Goal: Task Accomplishment & Management: Manage account settings

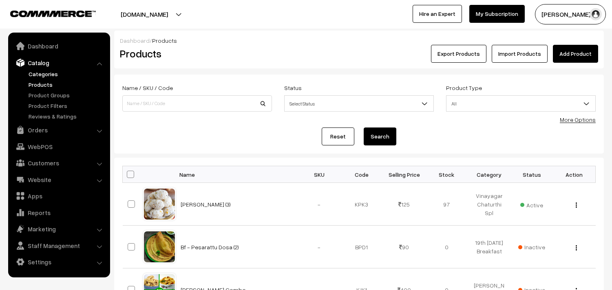
click at [53, 72] on link "Categories" at bounding box center [67, 74] width 81 height 9
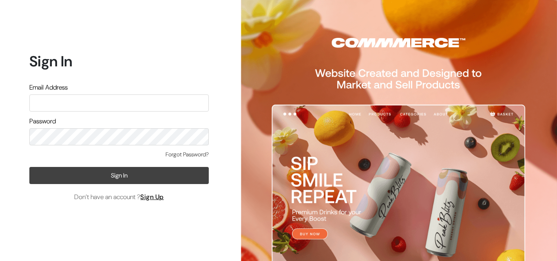
type input "[EMAIL_ADDRESS][DOMAIN_NAME]"
click at [128, 174] on button "Sign In" at bounding box center [118, 175] width 179 height 17
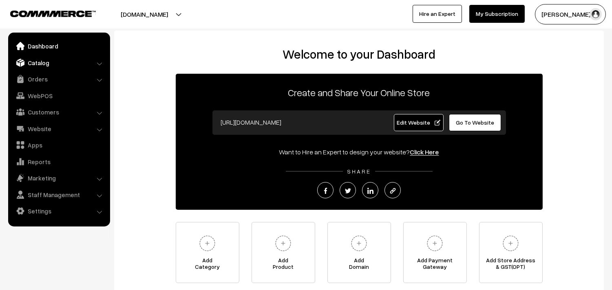
click at [41, 60] on link "Catalog" at bounding box center [58, 62] width 97 height 15
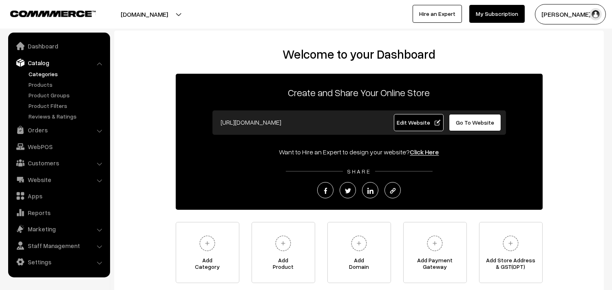
click at [49, 76] on link "Categories" at bounding box center [67, 74] width 81 height 9
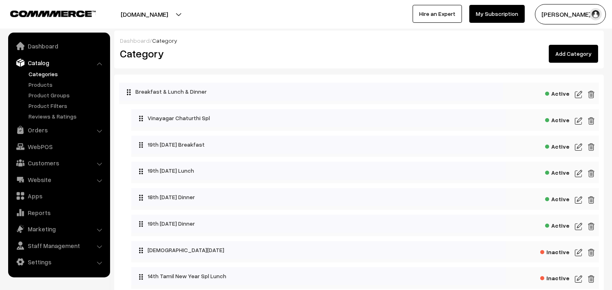
click at [47, 62] on link "Catalog" at bounding box center [58, 62] width 97 height 15
click at [47, 81] on link "Products" at bounding box center [67, 84] width 81 height 9
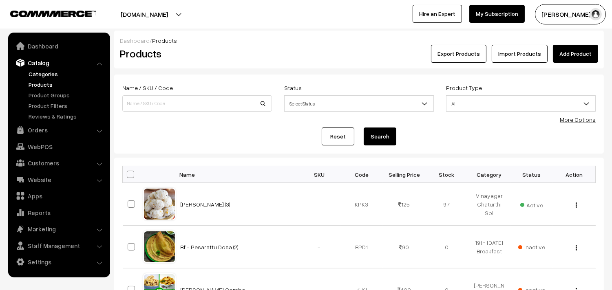
click at [58, 72] on link "Categories" at bounding box center [67, 74] width 81 height 9
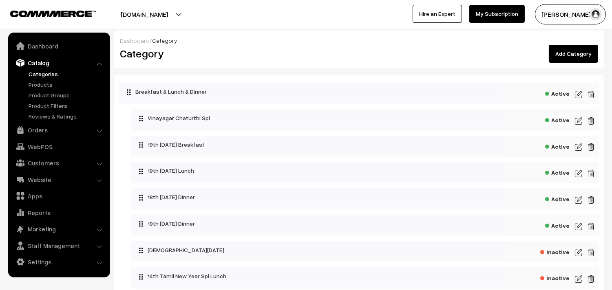
click at [578, 147] on img at bounding box center [578, 147] width 7 height 10
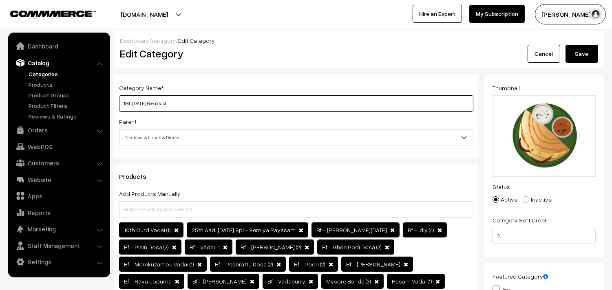
drag, startPoint x: 131, startPoint y: 106, endPoint x: 113, endPoint y: 104, distance: 18.9
click at [113, 104] on div "Category Name * 19th Tuesday Breakfast Parent Top Level Category Breakfast & Lu…" at bounding box center [296, 201] width 376 height 253
drag, startPoint x: 153, startPoint y: 104, endPoint x: 135, endPoint y: 104, distance: 17.5
click at [135, 104] on input "20th Tuesday Breakfast" at bounding box center [296, 103] width 354 height 16
click at [120, 102] on input "20th Wednesday Breakfast" at bounding box center [296, 103] width 354 height 16
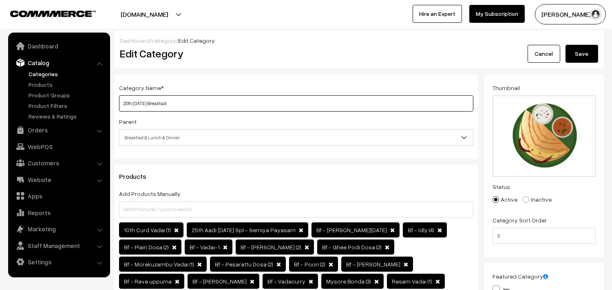
type input "20th Wednesday Breakfast"
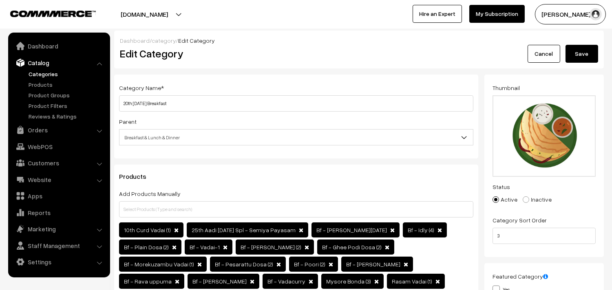
click at [578, 46] on button "Save" at bounding box center [582, 54] width 33 height 18
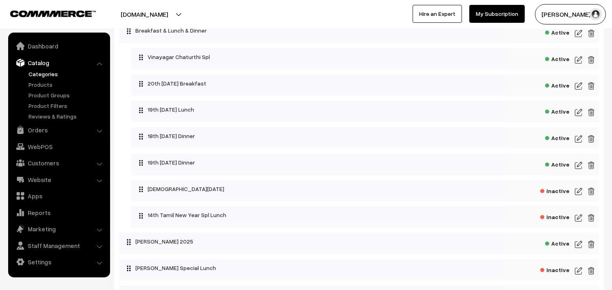
scroll to position [45, 0]
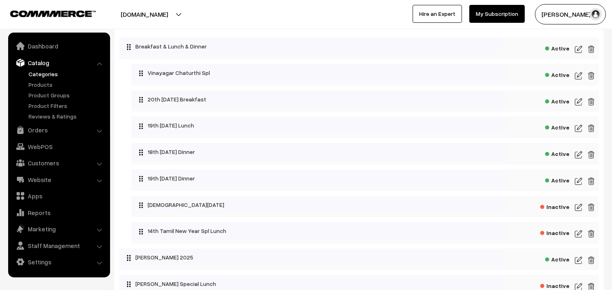
click at [576, 130] on img at bounding box center [578, 129] width 7 height 10
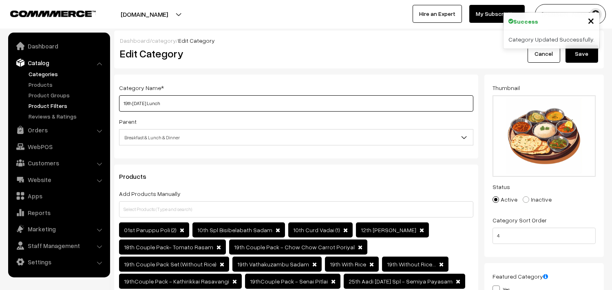
drag, startPoint x: 150, startPoint y: 104, endPoint x: 91, endPoint y: 104, distance: 59.1
paste input "20th [DATE]"
type input "20th [DATE] Lunch"
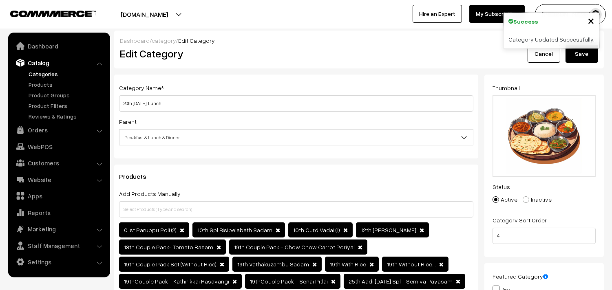
click at [574, 59] on button "Save" at bounding box center [582, 54] width 33 height 18
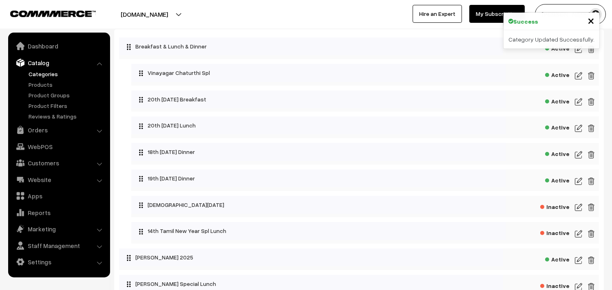
scroll to position [45, 0]
click at [577, 180] on img at bounding box center [578, 182] width 7 height 10
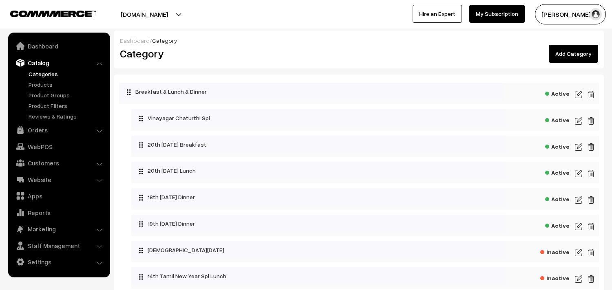
scroll to position [45, 0]
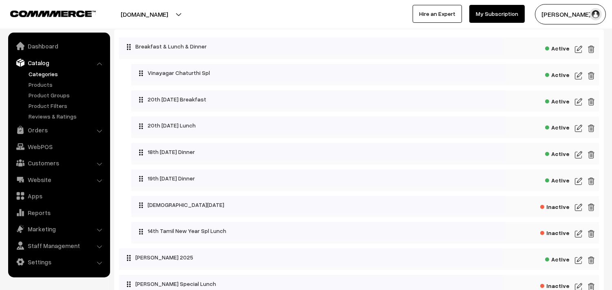
click at [268, 109] on div "Active" at bounding box center [365, 102] width 468 height 22
click at [578, 156] on img at bounding box center [578, 155] width 7 height 10
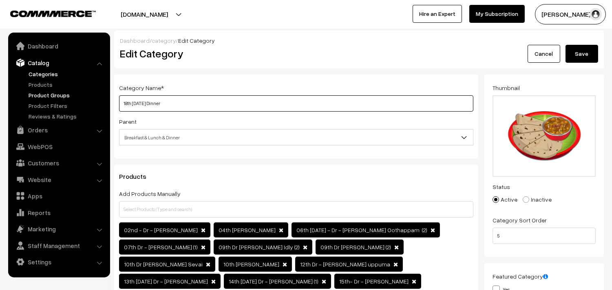
drag, startPoint x: 148, startPoint y: 104, endPoint x: 86, endPoint y: 97, distance: 62.4
paste input "20th Wednesday"
type input "20th Wednesday Dinner"
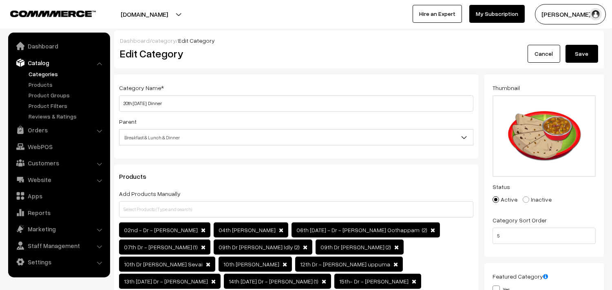
click at [582, 53] on button "Save" at bounding box center [582, 54] width 33 height 18
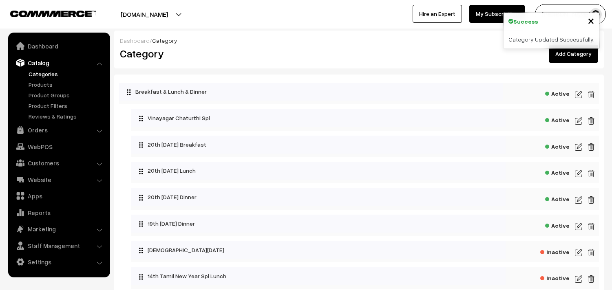
click at [51, 87] on link "Products" at bounding box center [67, 84] width 81 height 9
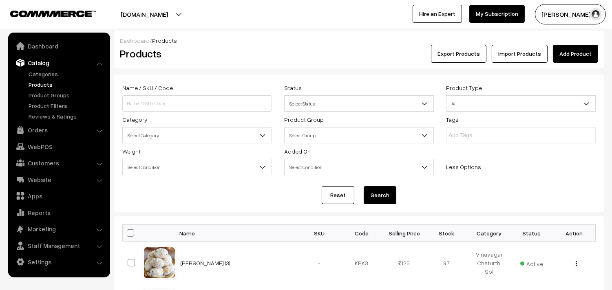
click at [161, 135] on span "Select Category" at bounding box center [197, 135] width 149 height 14
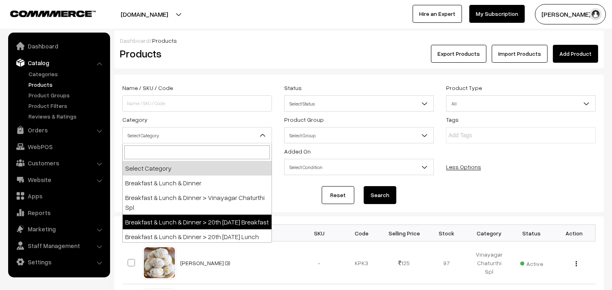
select select "91"
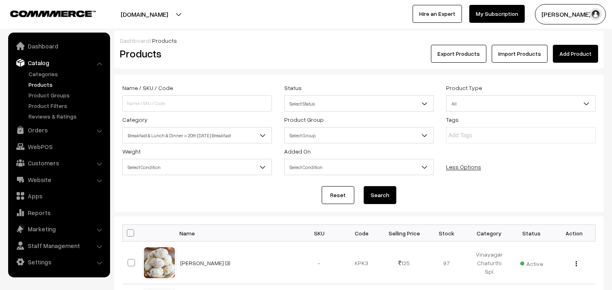
click at [382, 201] on button "Search" at bounding box center [380, 195] width 33 height 18
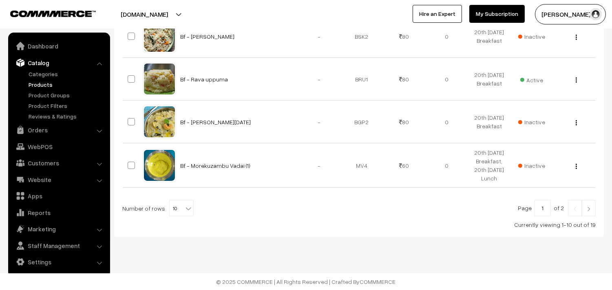
scroll to position [520, 0]
click at [178, 205] on span "10" at bounding box center [182, 209] width 24 height 16
select select "60"
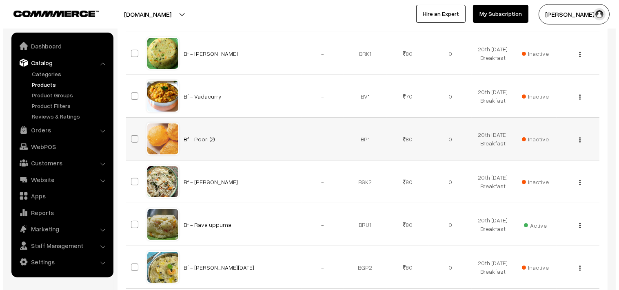
scroll to position [317, 0]
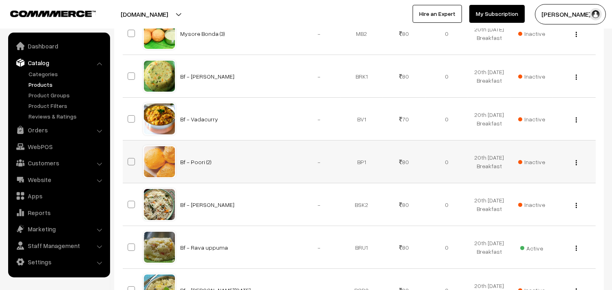
click at [530, 166] on span "Inactive" at bounding box center [531, 162] width 27 height 9
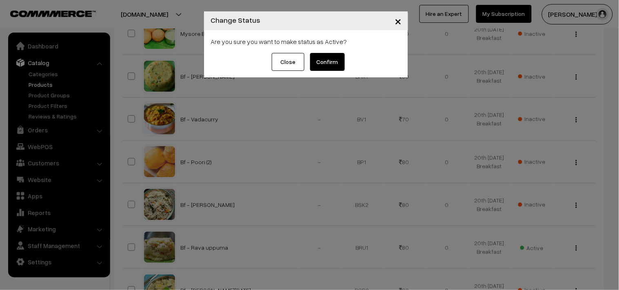
click at [338, 65] on button "Confirm" at bounding box center [327, 62] width 35 height 18
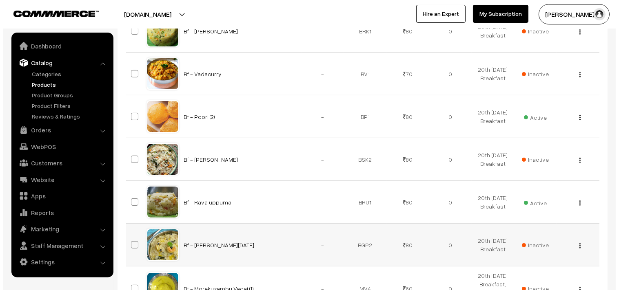
scroll to position [498, 0]
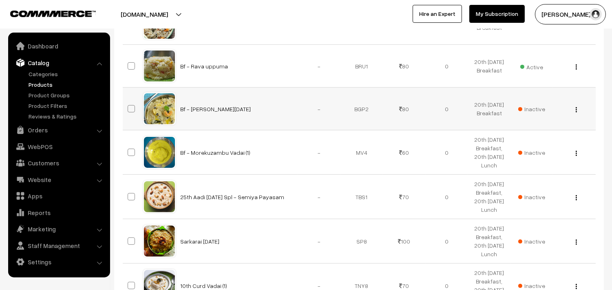
click at [539, 113] on span "Inactive" at bounding box center [531, 109] width 27 height 9
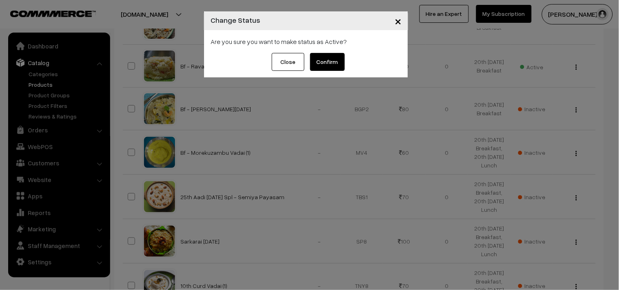
click at [333, 60] on button "Confirm" at bounding box center [327, 62] width 35 height 18
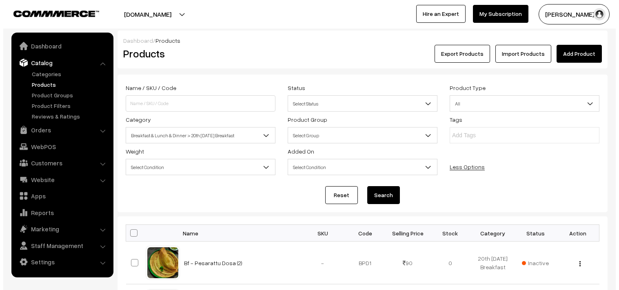
scroll to position [498, 0]
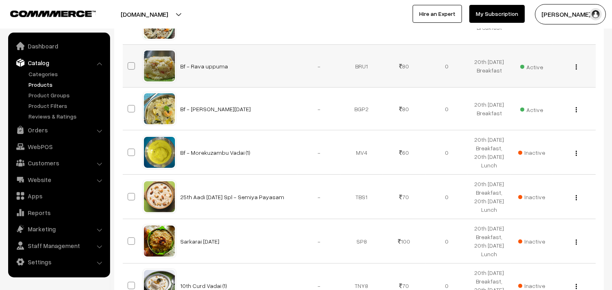
click at [533, 71] on span "Active" at bounding box center [531, 66] width 23 height 11
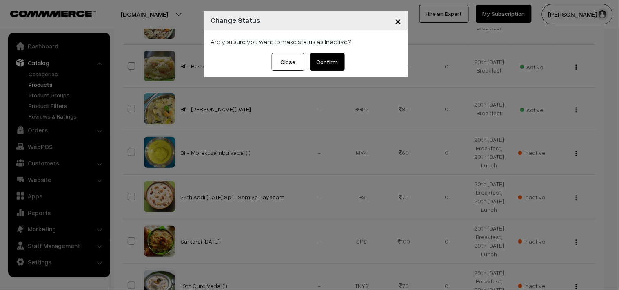
click at [327, 60] on button "Confirm" at bounding box center [327, 62] width 35 height 18
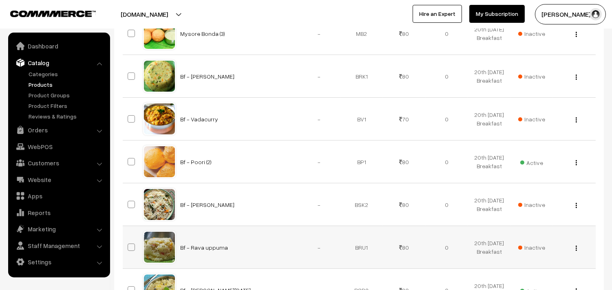
scroll to position [45, 0]
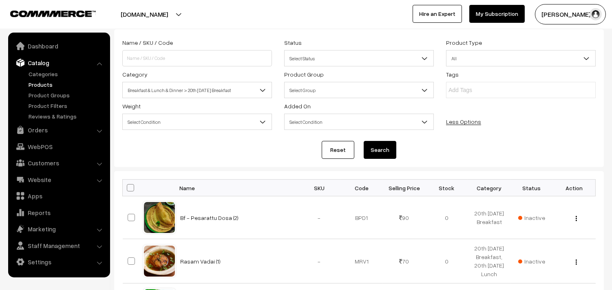
click at [132, 186] on span at bounding box center [130, 187] width 7 height 7
click at [128, 186] on input "checkbox" at bounding box center [125, 187] width 5 height 5
checkbox input "true"
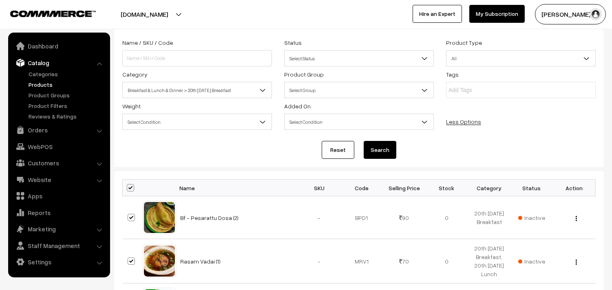
checkbox input "true"
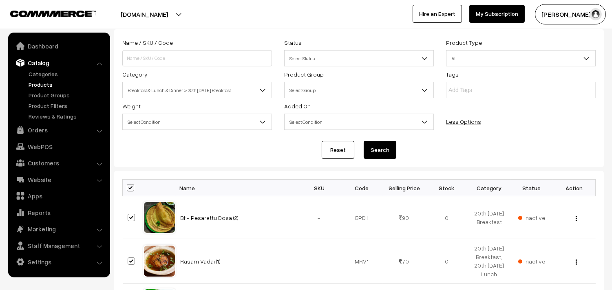
checkbox input "true"
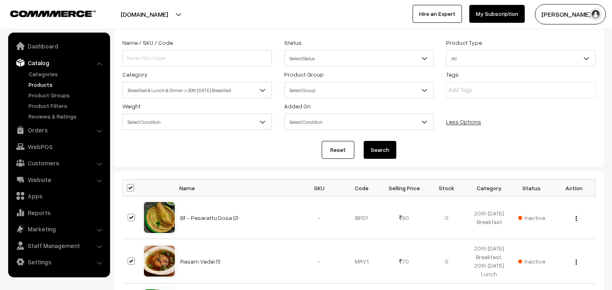
checkbox input "true"
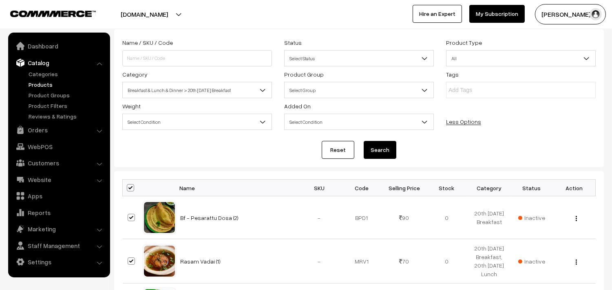
checkbox input "true"
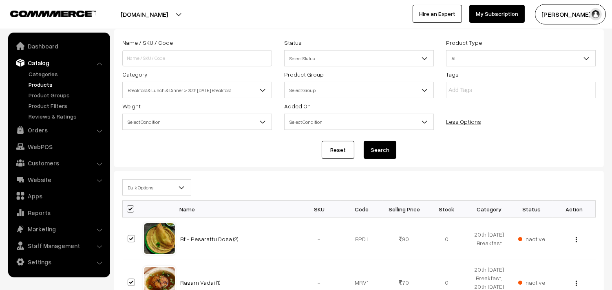
click at [154, 189] on span "Bulk Options" at bounding box center [157, 188] width 68 height 14
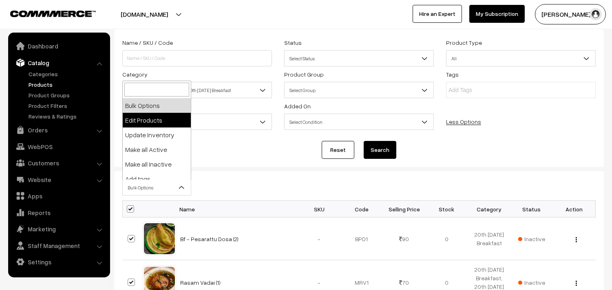
select select "editProduct"
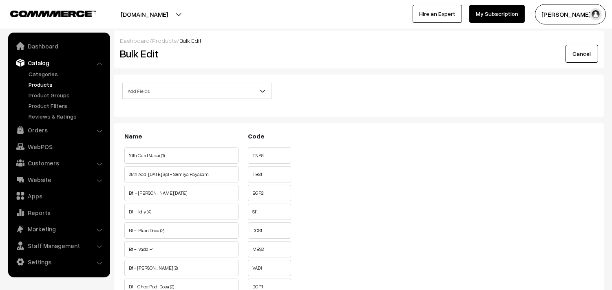
click at [168, 94] on span "Add Fields" at bounding box center [197, 91] width 149 height 14
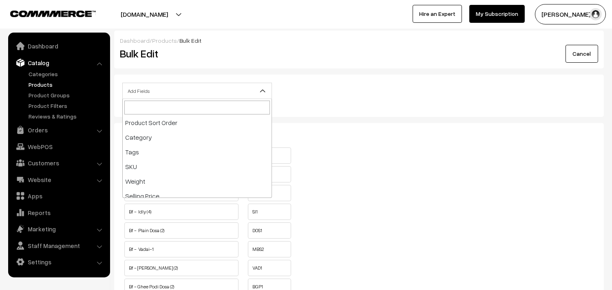
scroll to position [136, 0]
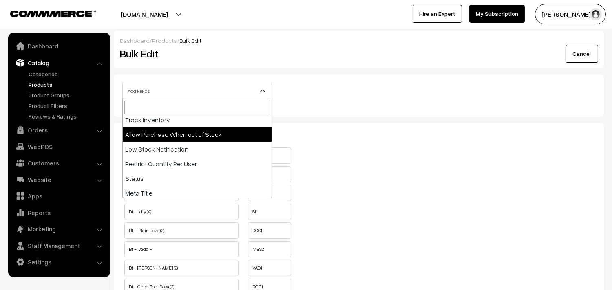
select select "allow-purchase"
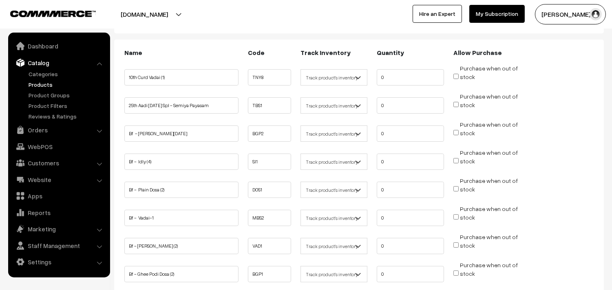
scroll to position [91, 0]
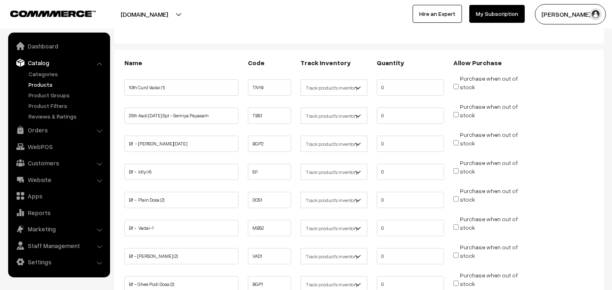
click at [458, 141] on input "Purchase when out of stock" at bounding box center [455, 142] width 5 height 5
checkbox input "true"
click at [457, 168] on input "Purchase when out of stock" at bounding box center [455, 170] width 5 height 5
checkbox input "true"
click at [457, 198] on input "Purchase when out of stock" at bounding box center [455, 199] width 5 height 5
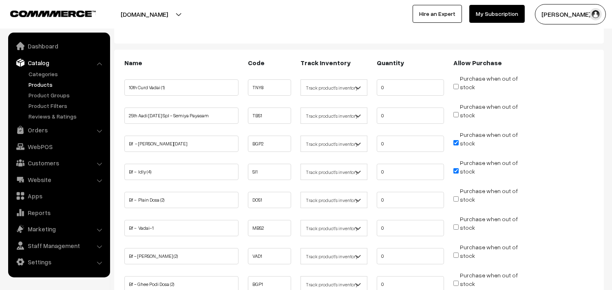
checkbox input "true"
click at [455, 225] on input "Purchase when out of stock" at bounding box center [455, 227] width 5 height 5
checkbox input "true"
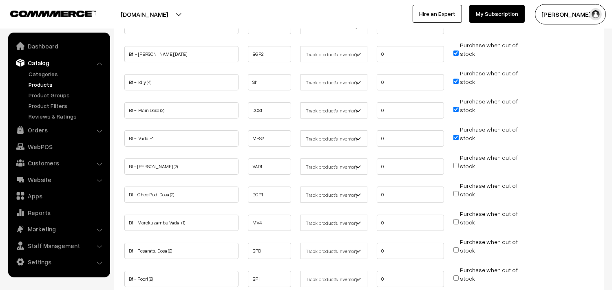
scroll to position [181, 0]
click at [456, 163] on input "Purchase when out of stock" at bounding box center [455, 164] width 5 height 5
checkbox input "true"
click at [458, 192] on input "Purchase when out of stock" at bounding box center [455, 192] width 5 height 5
checkbox input "true"
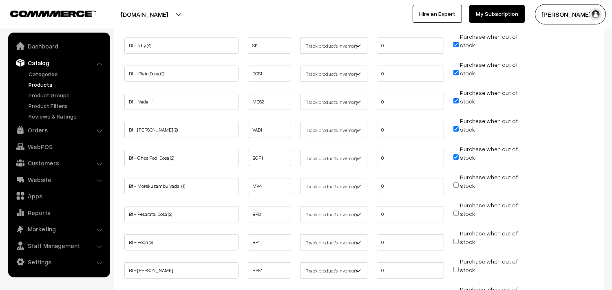
scroll to position [272, 0]
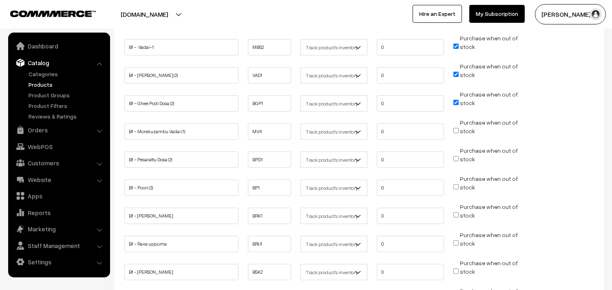
click at [455, 185] on input "Purchase when out of stock" at bounding box center [455, 186] width 5 height 5
checkbox input "true"
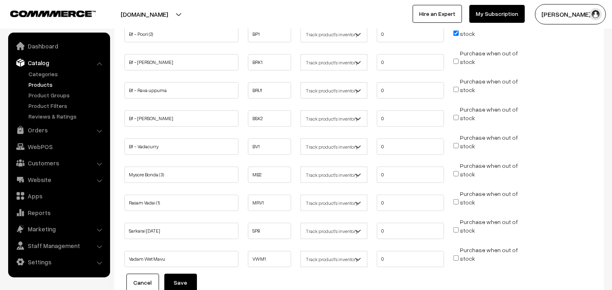
scroll to position [453, 0]
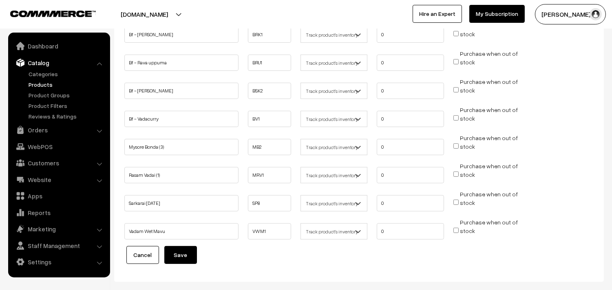
drag, startPoint x: 185, startPoint y: 255, endPoint x: 206, endPoint y: 250, distance: 21.3
click at [185, 255] on button "Save" at bounding box center [180, 255] width 33 height 18
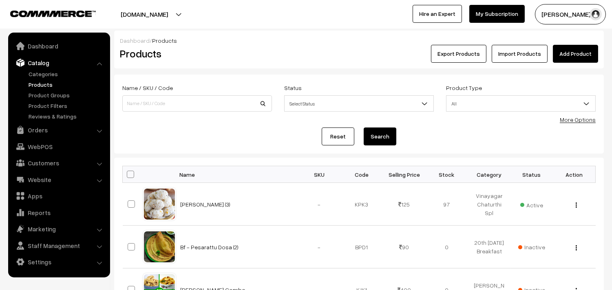
click at [572, 119] on link "More Options" at bounding box center [578, 119] width 36 height 7
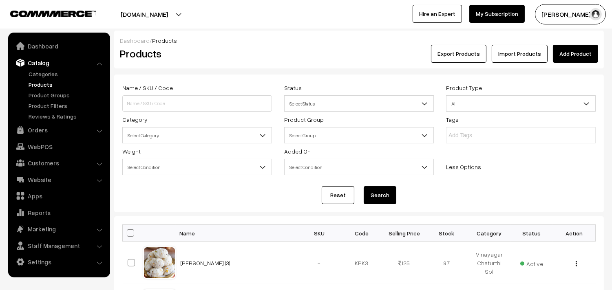
click at [157, 135] on span "Select Category" at bounding box center [197, 135] width 149 height 14
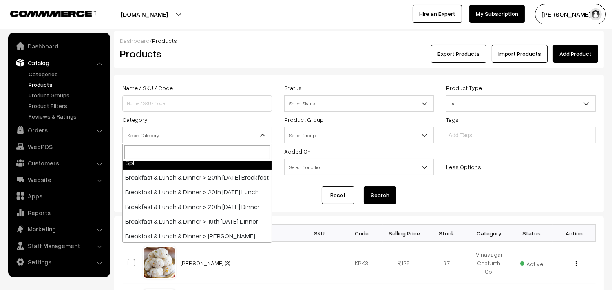
scroll to position [45, 0]
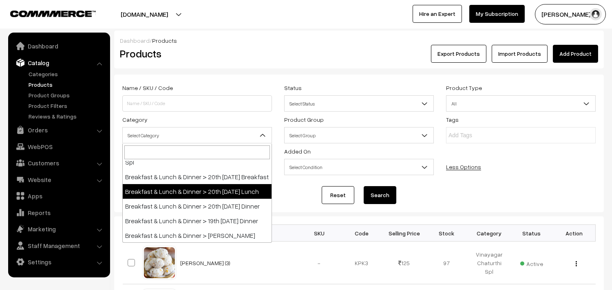
select select "95"
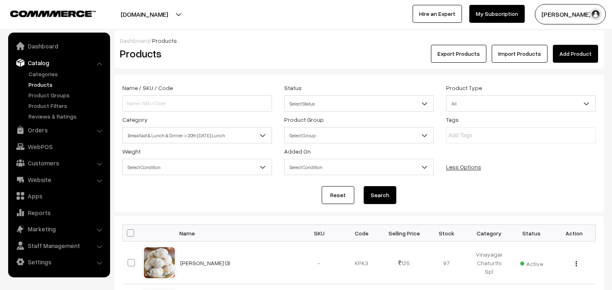
click at [383, 197] on button "Search" at bounding box center [380, 195] width 33 height 18
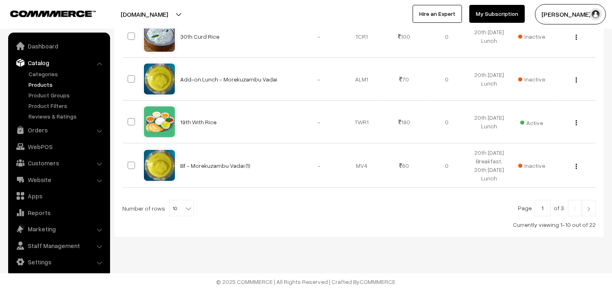
click at [182, 213] on span "10" at bounding box center [182, 209] width 24 height 16
select select "90"
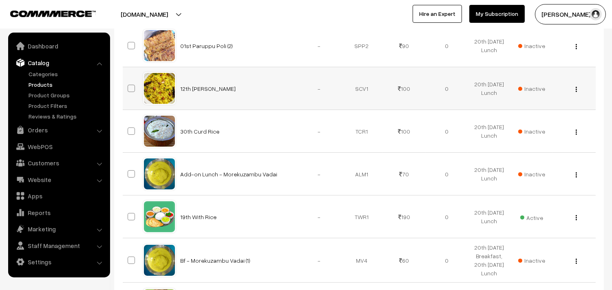
scroll to position [453, 0]
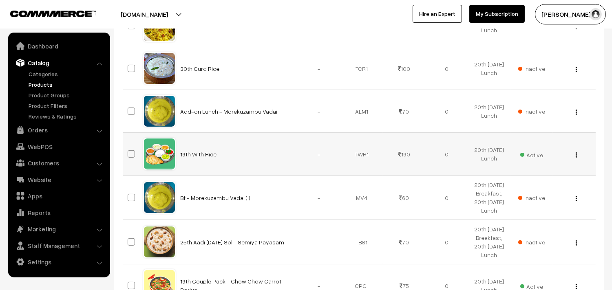
click at [574, 159] on div "View Edit Delete" at bounding box center [574, 154] width 33 height 9
click at [576, 158] on img "button" at bounding box center [576, 155] width 1 height 5
click at [533, 194] on link "Edit" at bounding box center [539, 185] width 69 height 18
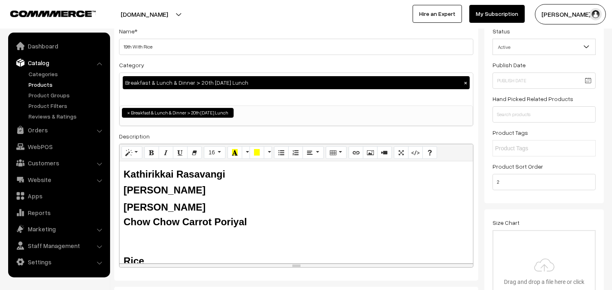
scroll to position [136, 0]
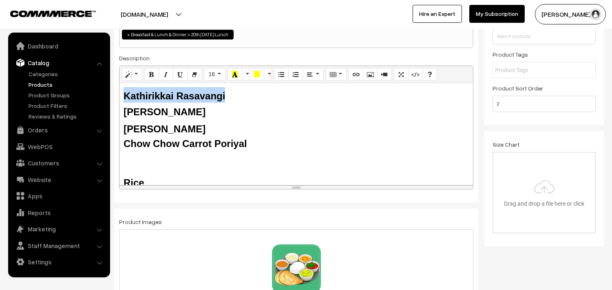
drag, startPoint x: 234, startPoint y: 97, endPoint x: 86, endPoint y: 86, distance: 148.8
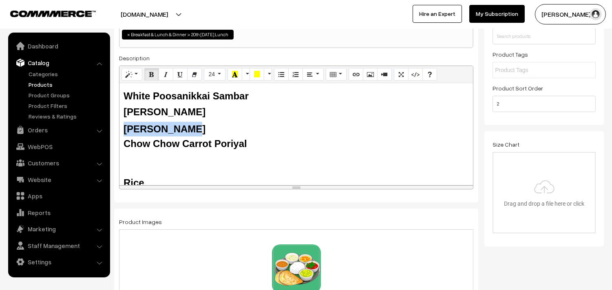
drag, startPoint x: 177, startPoint y: 124, endPoint x: 121, endPoint y: 124, distance: 56.3
click at [122, 124] on div "White Poosanikkai Sambar Tomato Rasam Senai Pitlai Chow Chow Carrot Poriyal Ric…" at bounding box center [296, 134] width 354 height 102
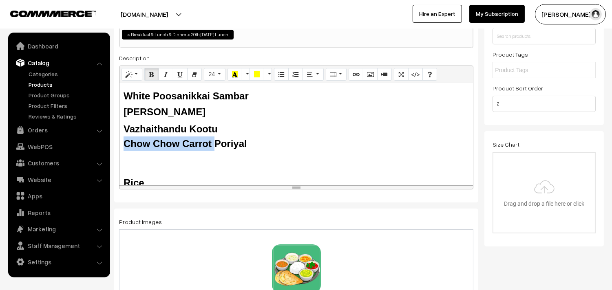
drag, startPoint x: 214, startPoint y: 147, endPoint x: 108, endPoint y: 139, distance: 105.9
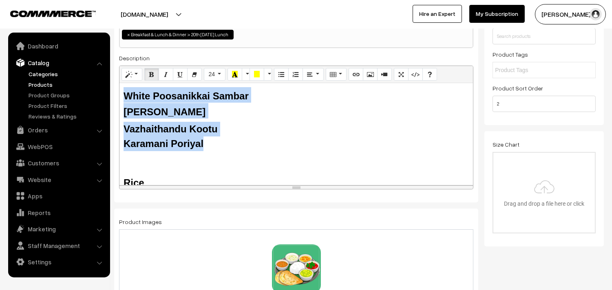
copy div "White Poosanikkai Sambar Tomato Rasam Vazhaithandu Kootu Karamani Poriyal"
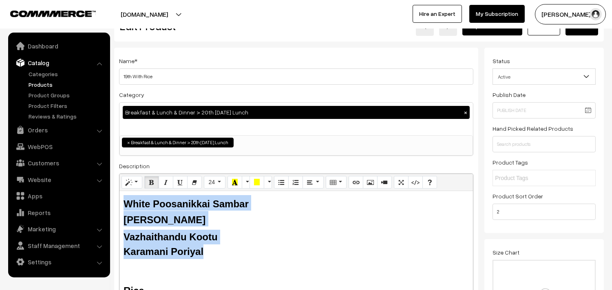
scroll to position [0, 0]
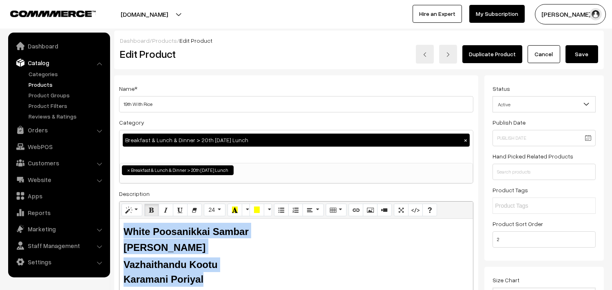
click at [583, 56] on button "Save" at bounding box center [582, 54] width 33 height 18
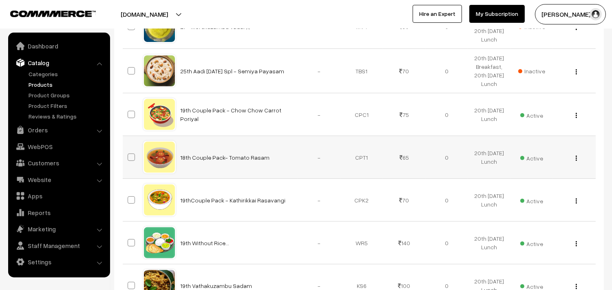
scroll to position [679, 0]
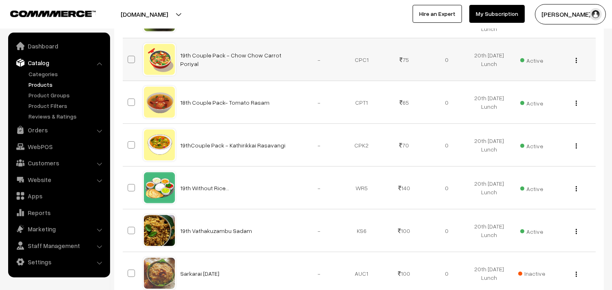
click at [576, 63] on img "button" at bounding box center [576, 60] width 1 height 5
click at [541, 99] on link "Edit" at bounding box center [539, 90] width 69 height 18
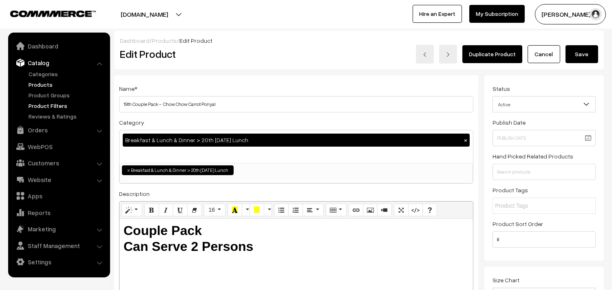
drag, startPoint x: 130, startPoint y: 105, endPoint x: 101, endPoint y: 105, distance: 29.4
drag, startPoint x: 166, startPoint y: 100, endPoint x: 362, endPoint y: 115, distance: 197.1
click at [362, 115] on div "Name * 20th Couple Pack - Chow Chow Carrot Poriyal Category Breakfast & Lunch &…" at bounding box center [296, 206] width 364 height 263
type input "20th Couple Pack - Karamani Poriyal"
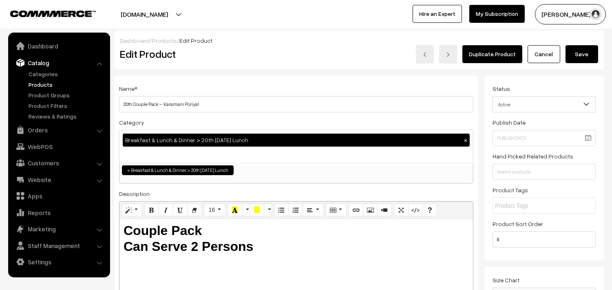
click at [579, 59] on button "Save" at bounding box center [582, 54] width 33 height 18
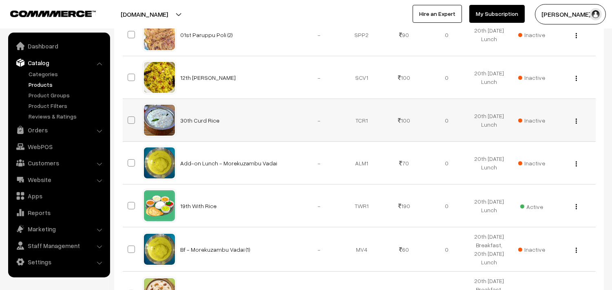
scroll to position [453, 0]
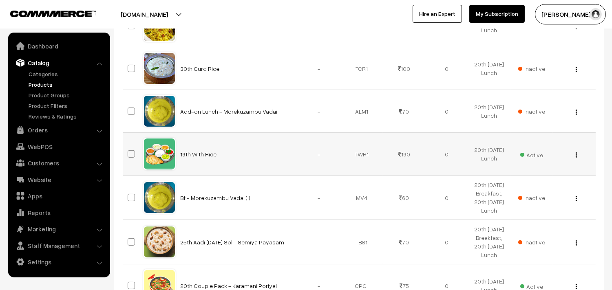
click at [575, 158] on button "button" at bounding box center [576, 155] width 2 height 7
click at [529, 194] on link "Edit" at bounding box center [539, 185] width 69 height 18
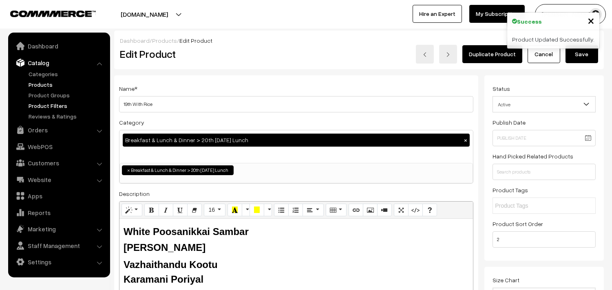
drag, startPoint x: 131, startPoint y: 105, endPoint x: 93, endPoint y: 104, distance: 38.0
type input "20th With Rice"
click at [581, 54] on button "Save" at bounding box center [582, 54] width 33 height 18
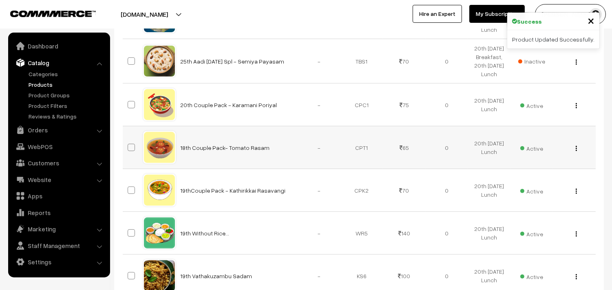
scroll to position [725, 0]
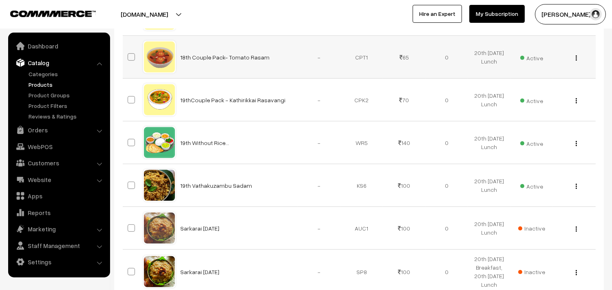
click at [574, 62] on div "View Edit Delete" at bounding box center [574, 57] width 33 height 9
click at [576, 61] on img "button" at bounding box center [576, 57] width 1 height 5
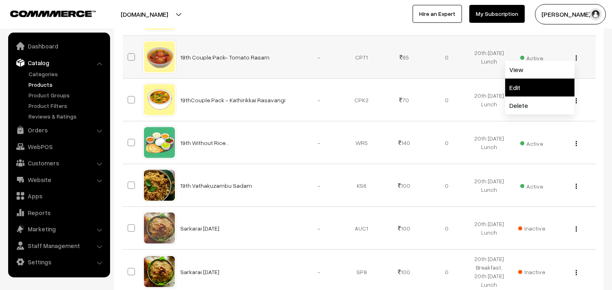
click at [542, 97] on link "Edit" at bounding box center [539, 88] width 69 height 18
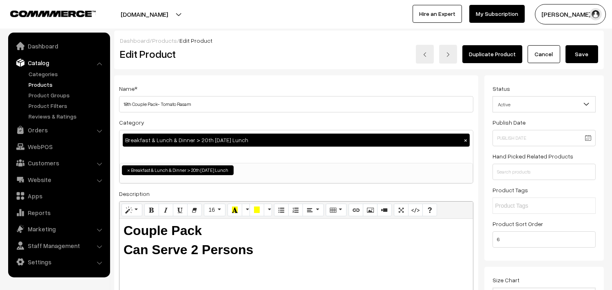
drag, startPoint x: 132, startPoint y: 104, endPoint x: 112, endPoint y: 104, distance: 19.6
type input "20th Couple Pack- Tomato Rasam"
click at [582, 50] on button "Save" at bounding box center [582, 54] width 33 height 18
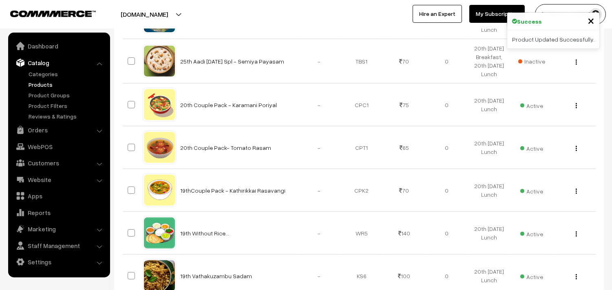
scroll to position [679, 0]
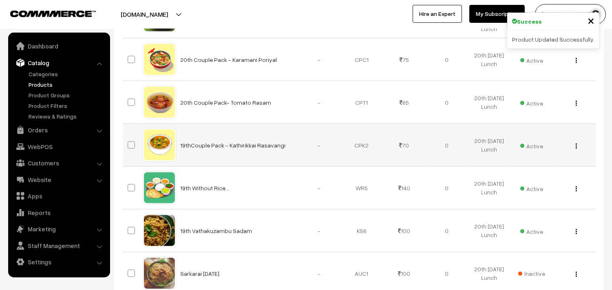
click at [574, 150] on div "View Edit Delete" at bounding box center [574, 145] width 33 height 9
click at [577, 150] on div "View Edit Delete" at bounding box center [574, 145] width 33 height 9
click at [578, 150] on div "View Edit Delete" at bounding box center [574, 145] width 33 height 9
click at [577, 149] on img "button" at bounding box center [576, 146] width 1 height 5
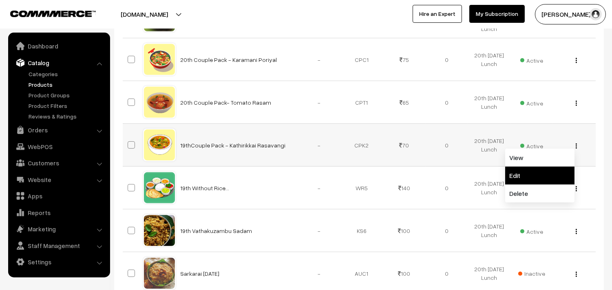
click at [543, 185] on link "Edit" at bounding box center [539, 176] width 69 height 18
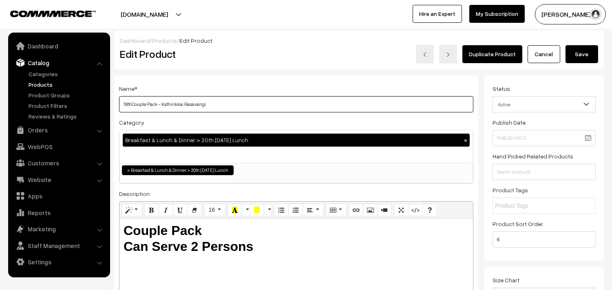
drag, startPoint x: 129, startPoint y: 105, endPoint x: 112, endPoint y: 107, distance: 17.3
drag, startPoint x: 162, startPoint y: 102, endPoint x: 400, endPoint y: 115, distance: 238.5
click at [403, 120] on div "Name * 20thCouple Pack - Kathirikkai Rasavangi Category Breakfast & Lunch & Din…" at bounding box center [296, 206] width 364 height 263
type input "20thCouple Pack - White Poosanikkai Sambar"
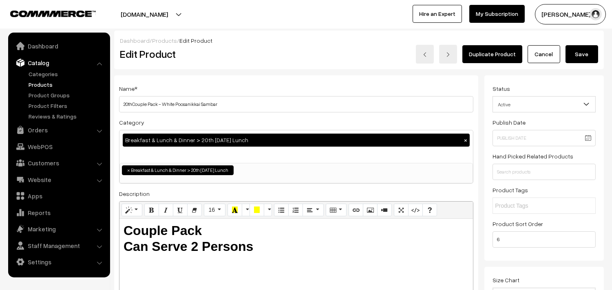
click at [577, 51] on button "Save" at bounding box center [582, 54] width 33 height 18
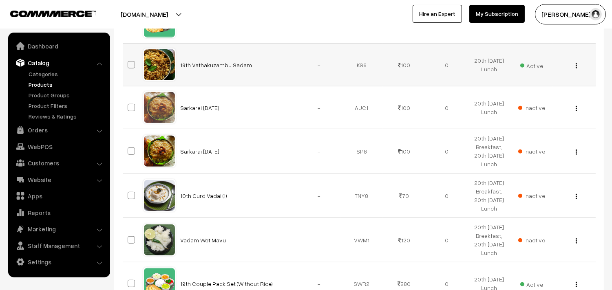
scroll to position [861, 0]
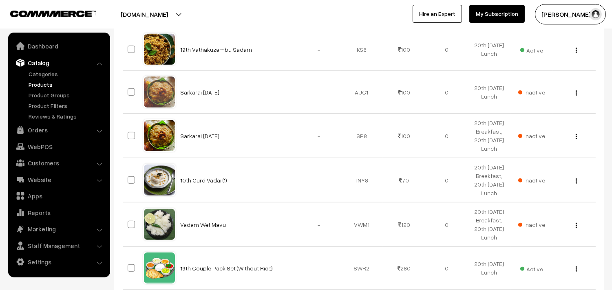
click at [577, 11] on button "button" at bounding box center [576, 7] width 2 height 7
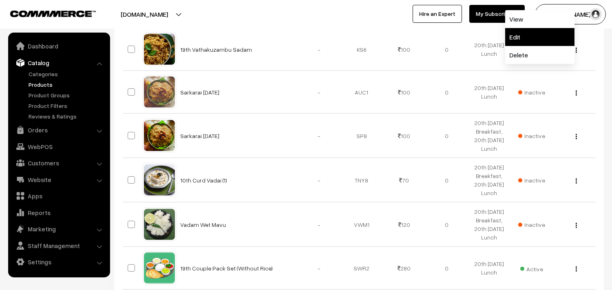
click at [537, 46] on link "Edit" at bounding box center [539, 37] width 69 height 18
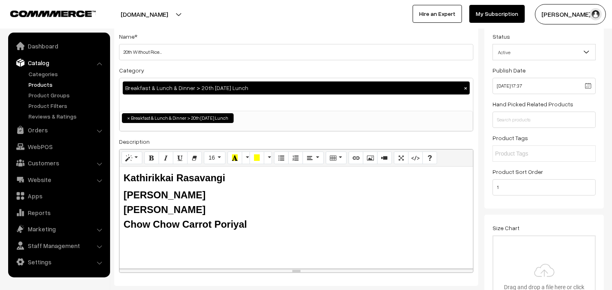
scroll to position [136, 0]
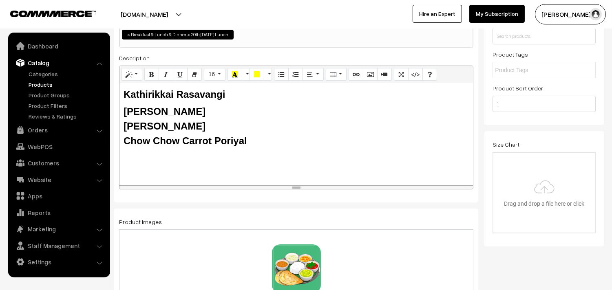
type input "20th Without Rice..."
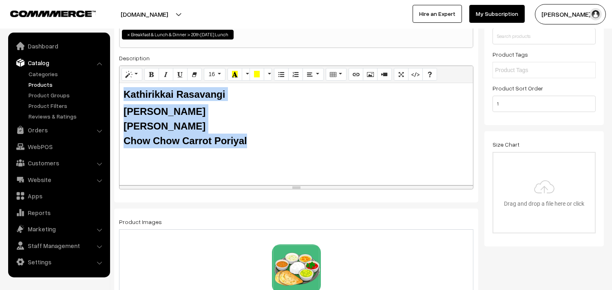
drag, startPoint x: 260, startPoint y: 152, endPoint x: 107, endPoint y: 101, distance: 161.3
paste div
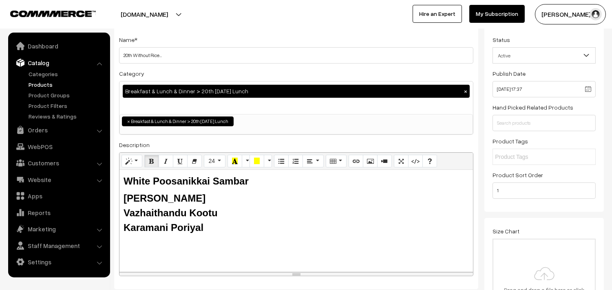
scroll to position [0, 0]
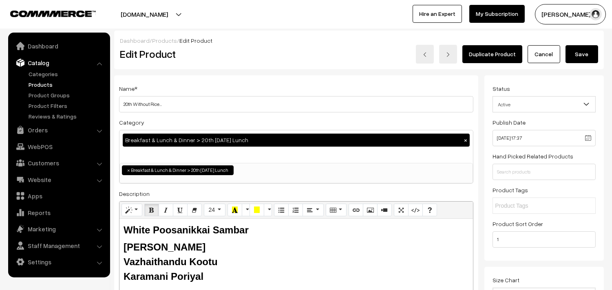
click at [584, 52] on button "Save" at bounding box center [582, 54] width 33 height 18
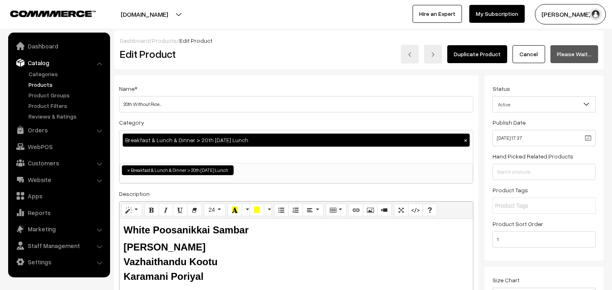
scroll to position [95, 0]
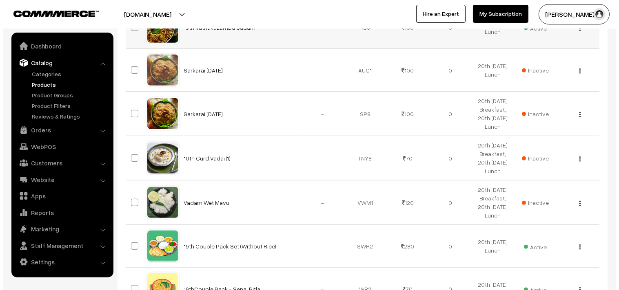
scroll to position [861, 0]
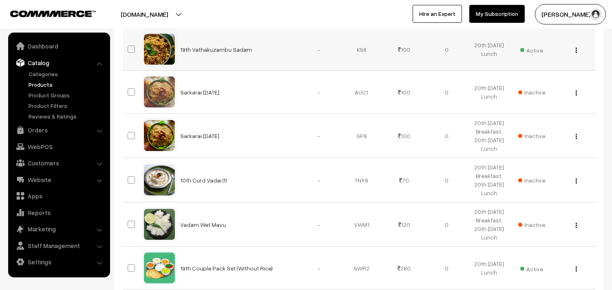
click at [548, 71] on td "Active" at bounding box center [532, 49] width 42 height 43
click at [537, 55] on span "Active" at bounding box center [531, 49] width 23 height 11
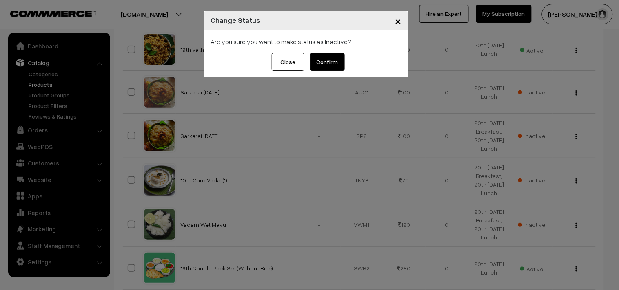
click at [327, 65] on button "Confirm" at bounding box center [327, 62] width 35 height 18
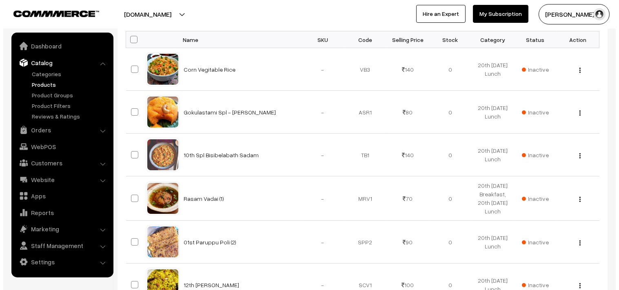
scroll to position [181, 0]
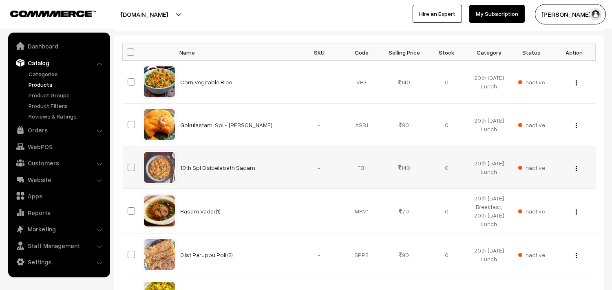
click at [540, 166] on span "Inactive" at bounding box center [531, 168] width 27 height 9
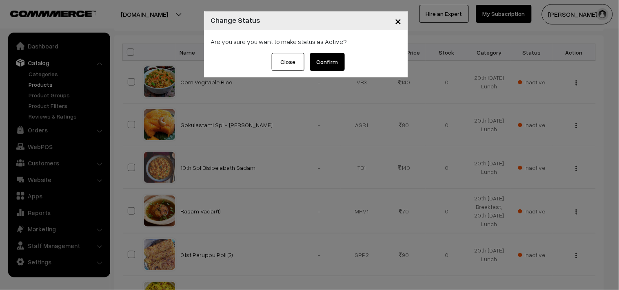
click at [343, 62] on button "Confirm" at bounding box center [327, 62] width 35 height 18
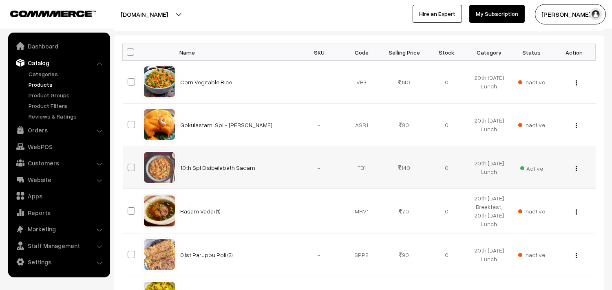
scroll to position [181, 0]
click at [575, 163] on td "View Edit" at bounding box center [574, 167] width 42 height 43
click at [576, 166] on img "button" at bounding box center [576, 168] width 1 height 5
click at [523, 193] on link "Edit" at bounding box center [539, 198] width 69 height 18
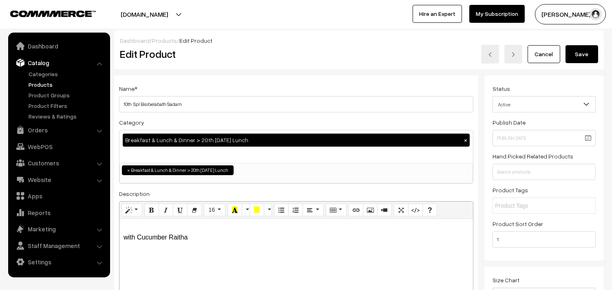
drag, startPoint x: 131, startPoint y: 100, endPoint x: 116, endPoint y: 102, distance: 15.6
click at [116, 102] on div "Name * 10th Spl Bisibelabath Sadam Category Breakfast & Lunch & Dinner > 20th W…" at bounding box center [296, 206] width 364 height 263
type input "20th Spl Bisibelabath Sadam"
click at [582, 58] on button "Save" at bounding box center [582, 54] width 33 height 18
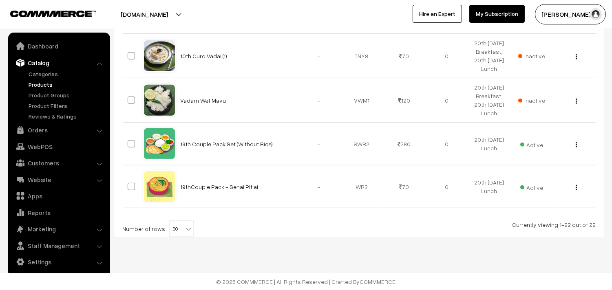
scroll to position [1089, 0]
click at [576, 144] on img "button" at bounding box center [576, 144] width 1 height 5
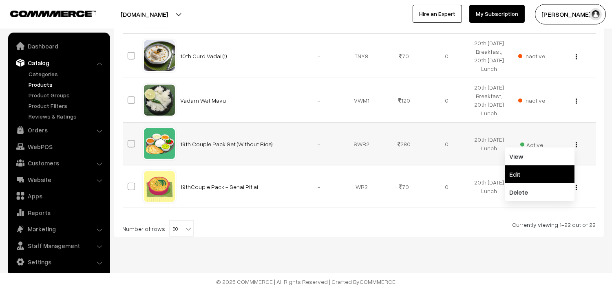
click at [535, 172] on link "Edit" at bounding box center [539, 175] width 69 height 18
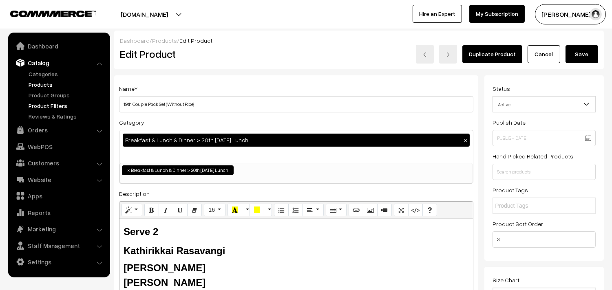
drag, startPoint x: 133, startPoint y: 105, endPoint x: 105, endPoint y: 105, distance: 27.7
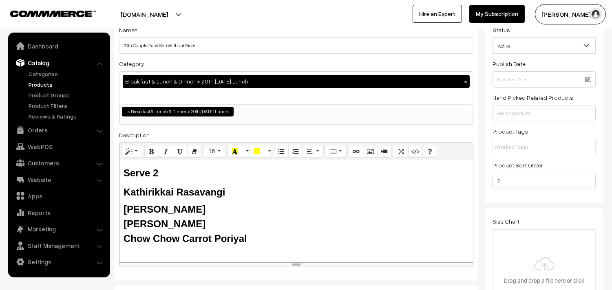
scroll to position [136, 0]
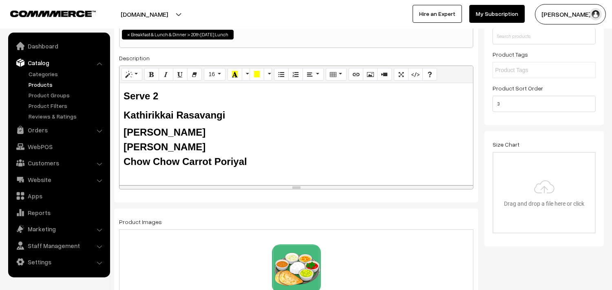
type input "20th Couple Pack Set (Without Rice)"
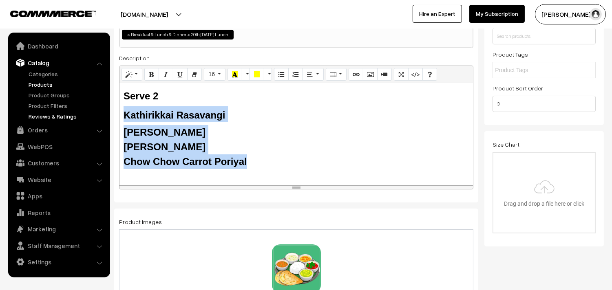
drag, startPoint x: 243, startPoint y: 153, endPoint x: 100, endPoint y: 115, distance: 148.9
paste div
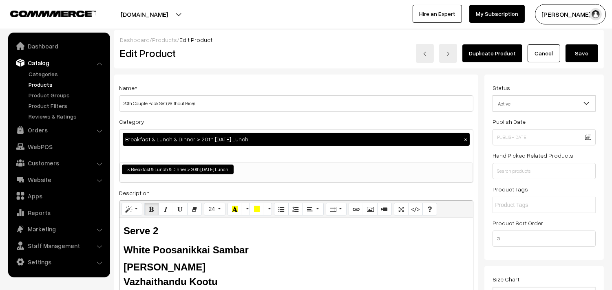
scroll to position [0, 0]
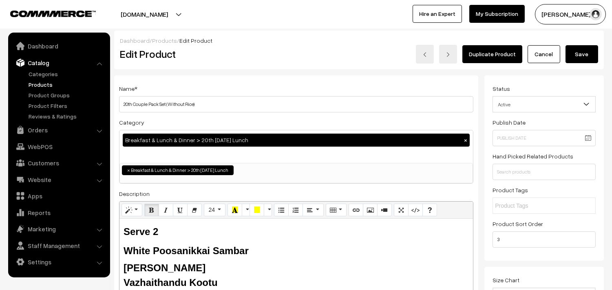
click at [589, 52] on button "Save" at bounding box center [582, 54] width 33 height 18
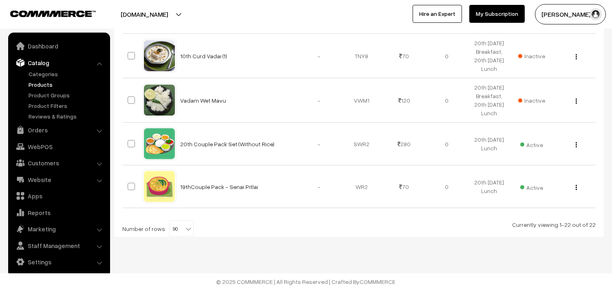
scroll to position [1089, 0]
click at [575, 187] on button "button" at bounding box center [576, 187] width 2 height 7
click at [542, 213] on link "Edit" at bounding box center [539, 217] width 69 height 18
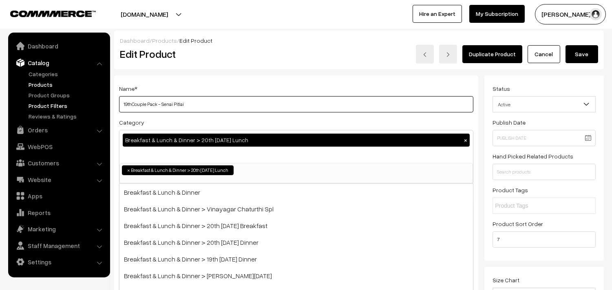
drag, startPoint x: 130, startPoint y: 107, endPoint x: 103, endPoint y: 107, distance: 27.7
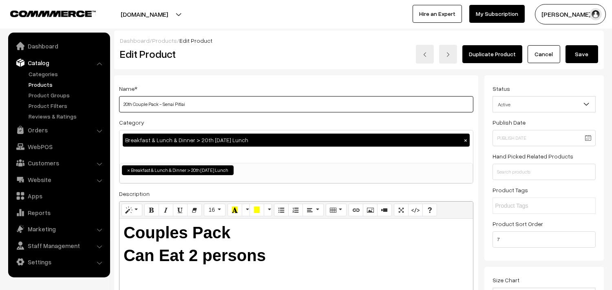
drag, startPoint x: 164, startPoint y: 100, endPoint x: 348, endPoint y: 119, distance: 184.9
click at [348, 119] on div "Name * 20th Couple Pack - [PERSON_NAME] Category Breakfast & Lunch & Dinner > 2…" at bounding box center [296, 206] width 364 height 263
type input "20th Couple Pack - Vazhaithandu Kootu"
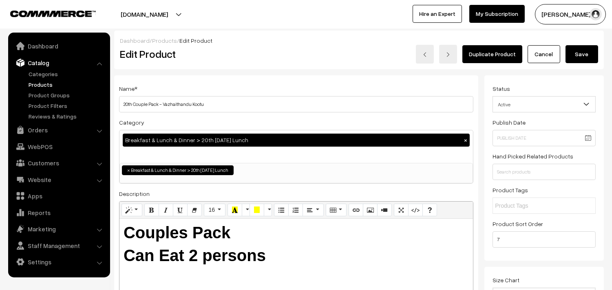
click at [585, 58] on button "Save" at bounding box center [582, 54] width 33 height 18
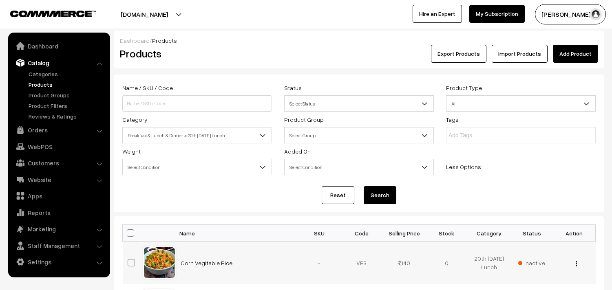
scroll to position [136, 0]
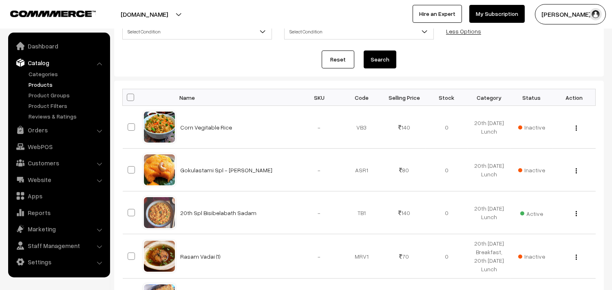
click at [134, 96] on th at bounding box center [133, 97] width 20 height 17
click at [128, 96] on span at bounding box center [130, 97] width 7 height 7
click at [128, 96] on input "checkbox" at bounding box center [125, 97] width 5 height 5
checkbox input "true"
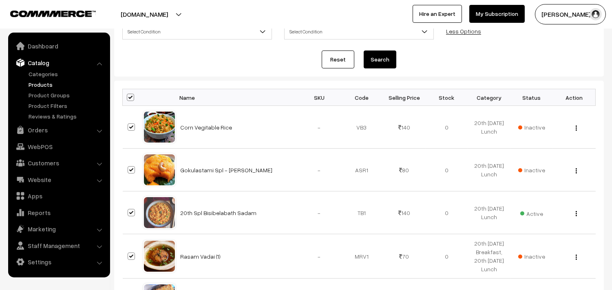
checkbox input "true"
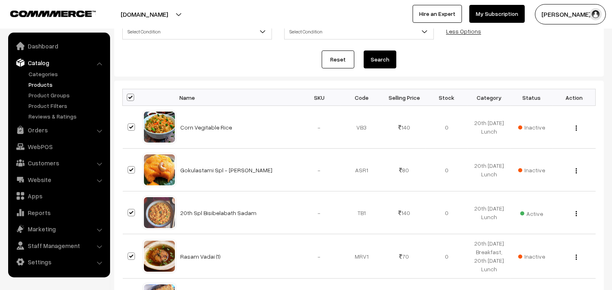
checkbox input "true"
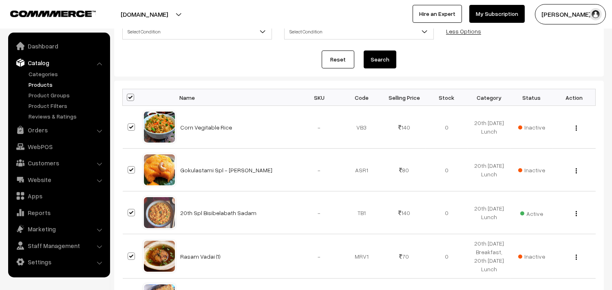
checkbox input "true"
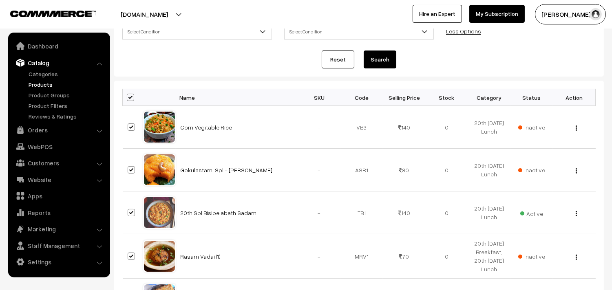
checkbox input "true"
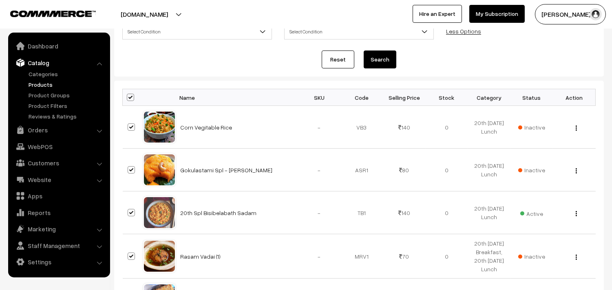
checkbox input "true"
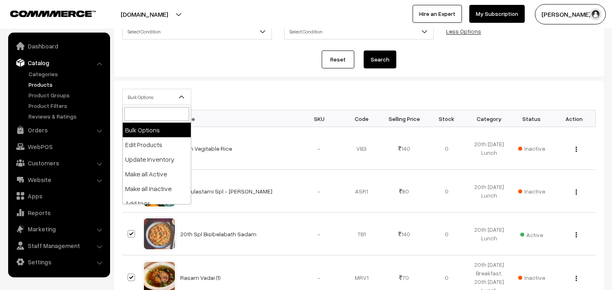
click at [141, 99] on span "Bulk Options" at bounding box center [157, 97] width 68 height 14
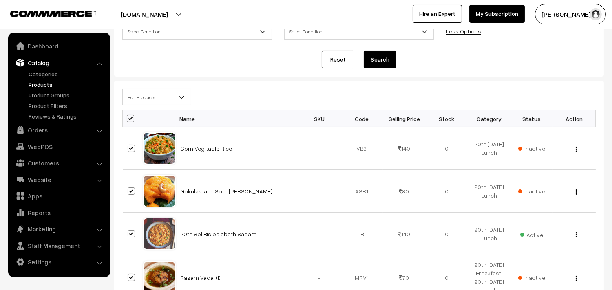
select select "editProduct"
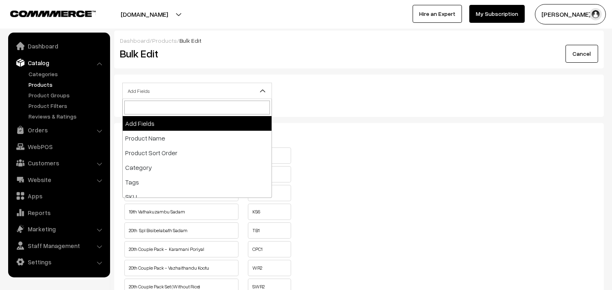
click at [181, 93] on span "Add Fields" at bounding box center [197, 91] width 149 height 14
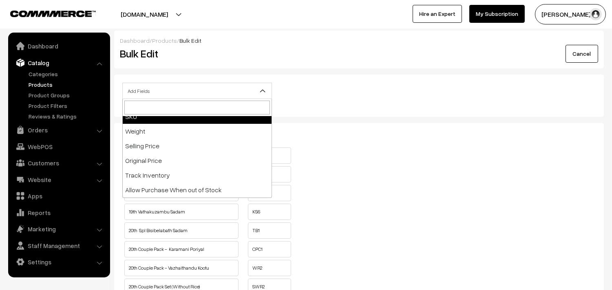
scroll to position [91, 0]
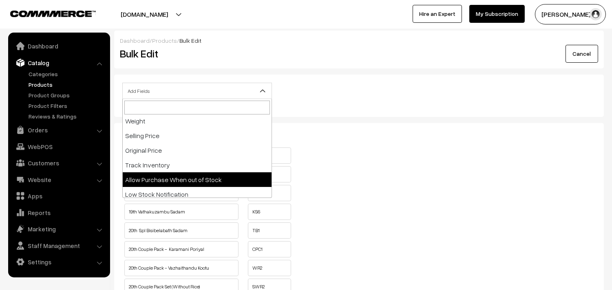
drag, startPoint x: 193, startPoint y: 180, endPoint x: 270, endPoint y: 184, distance: 77.6
select select "allow-purchase"
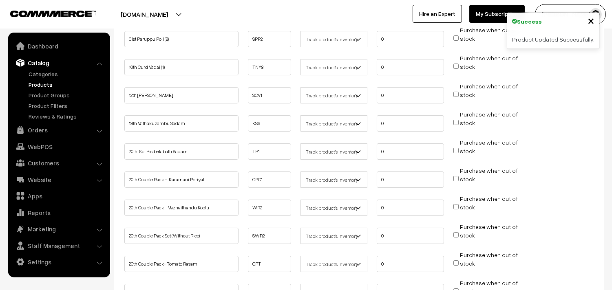
scroll to position [181, 0]
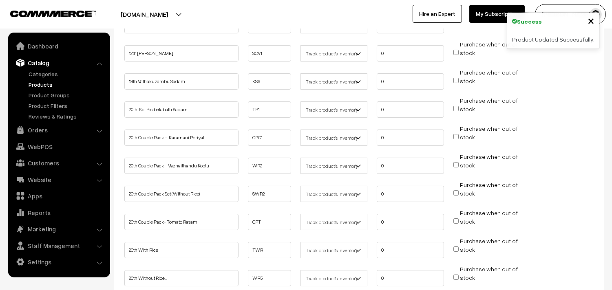
click at [457, 108] on input "Purchase when out of stock" at bounding box center [455, 108] width 5 height 5
checkbox input "true"
click at [456, 136] on input "Purchase when out of stock" at bounding box center [455, 136] width 5 height 5
checkbox input "true"
click at [455, 162] on input "Purchase when out of stock" at bounding box center [455, 164] width 5 height 5
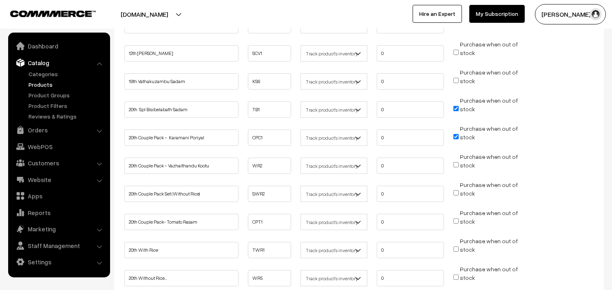
checkbox input "true"
click at [455, 191] on input "Purchase when out of stock" at bounding box center [455, 192] width 5 height 5
checkbox input "true"
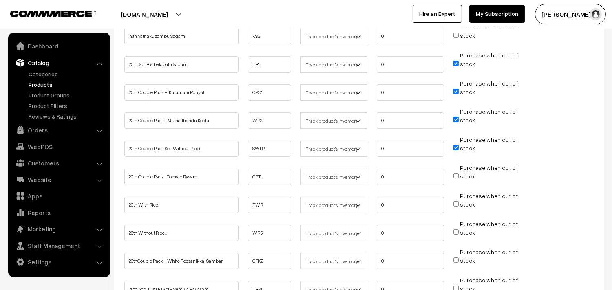
click at [456, 175] on input "Purchase when out of stock" at bounding box center [455, 175] width 5 height 5
checkbox input "true"
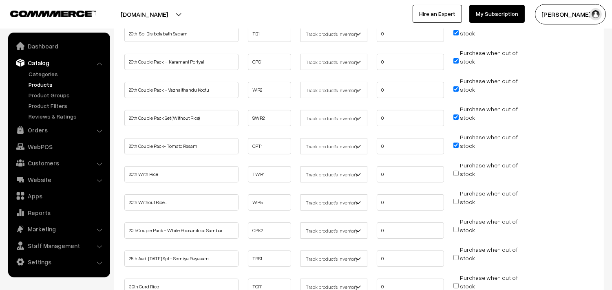
scroll to position [272, 0]
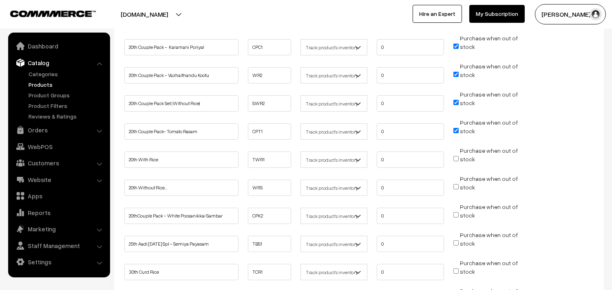
click at [455, 157] on input "Purchase when out of stock" at bounding box center [455, 158] width 5 height 5
checkbox input "true"
click at [456, 184] on input "Purchase when out of stock" at bounding box center [455, 186] width 5 height 5
checkbox input "true"
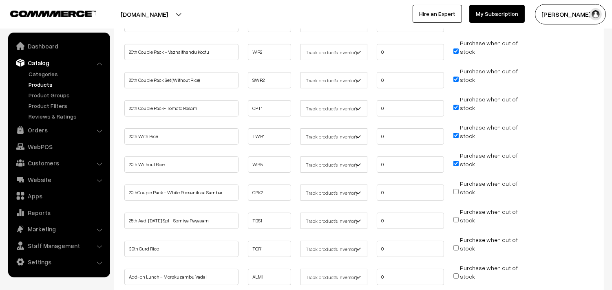
scroll to position [317, 0]
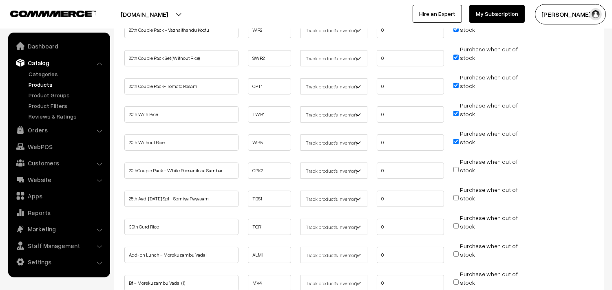
click at [458, 168] on input "Purchase when out of stock" at bounding box center [455, 169] width 5 height 5
checkbox input "true"
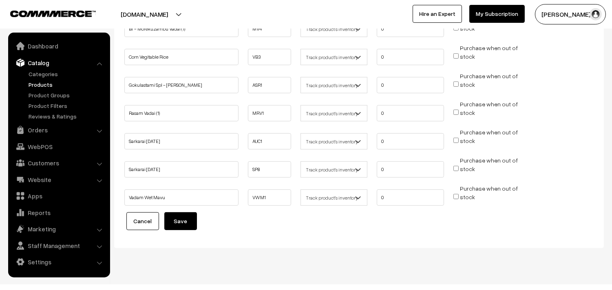
scroll to position [578, 0]
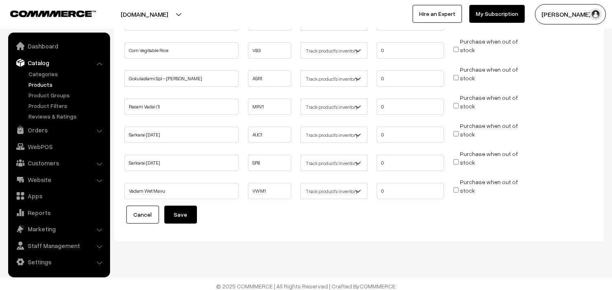
click at [176, 217] on button "Save" at bounding box center [180, 215] width 33 height 18
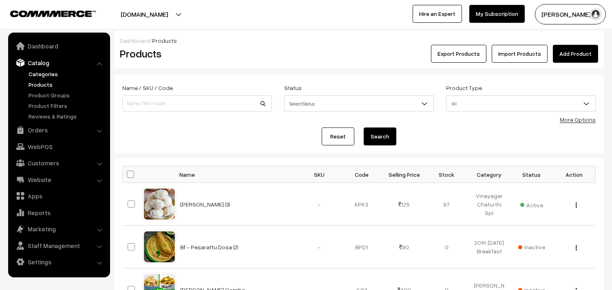
click at [45, 72] on link "Categories" at bounding box center [67, 74] width 81 height 9
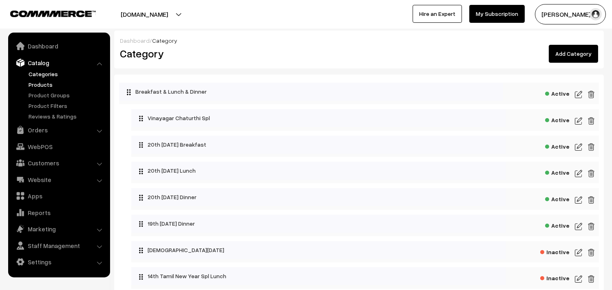
click at [49, 87] on link "Products" at bounding box center [67, 84] width 81 height 9
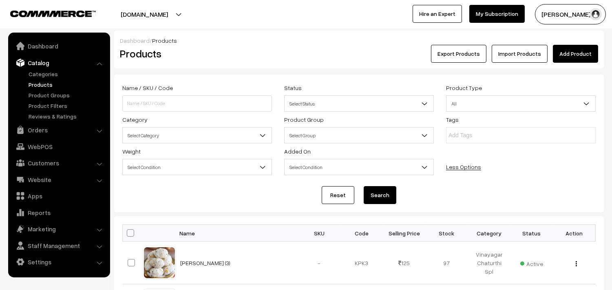
click at [190, 137] on span "Select Category" at bounding box center [197, 135] width 149 height 14
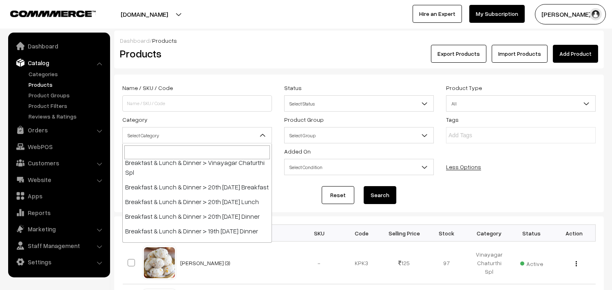
scroll to position [45, 0]
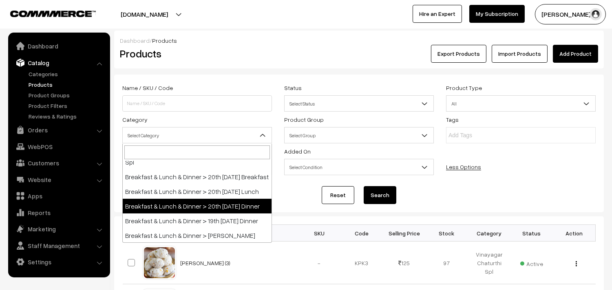
select select "68"
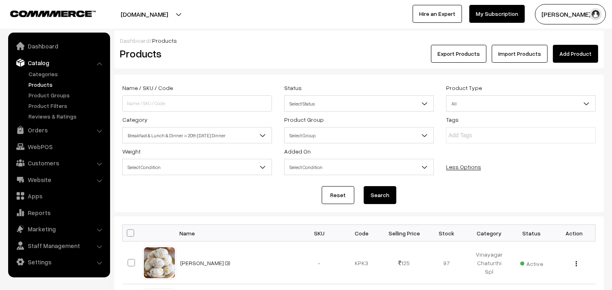
click at [382, 199] on button "Search" at bounding box center [380, 195] width 33 height 18
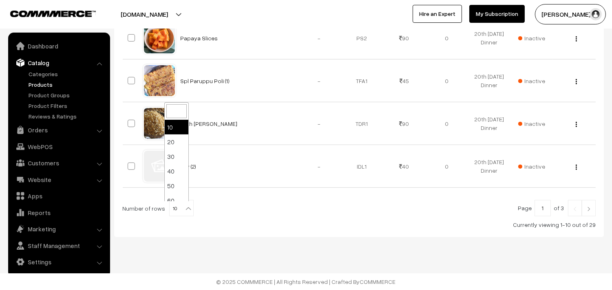
click at [184, 209] on b at bounding box center [188, 209] width 8 height 8
select select "90"
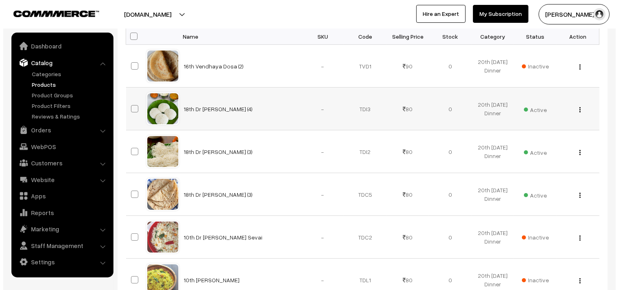
scroll to position [181, 0]
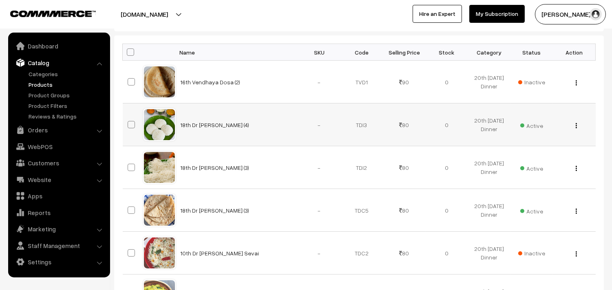
click at [532, 122] on span "Active" at bounding box center [531, 124] width 23 height 11
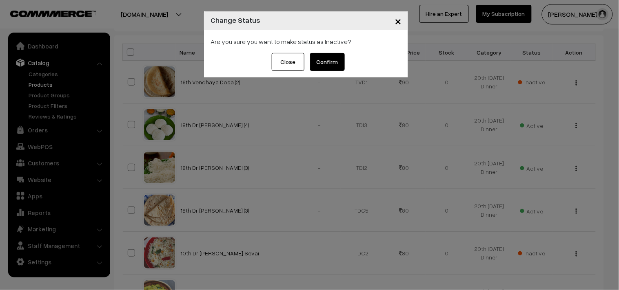
click at [330, 63] on button "Confirm" at bounding box center [327, 62] width 35 height 18
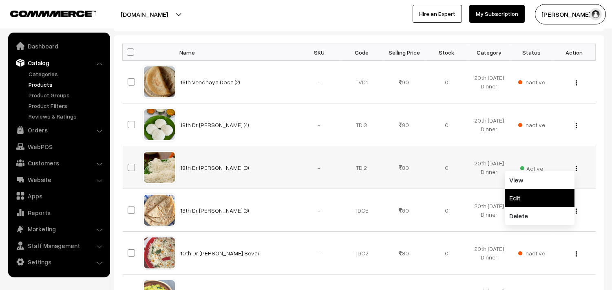
click at [524, 198] on link "Edit" at bounding box center [539, 198] width 69 height 18
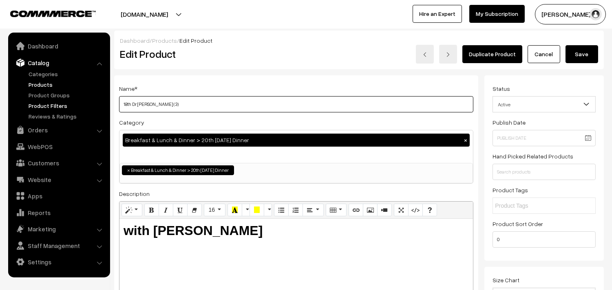
drag, startPoint x: 95, startPoint y: 103, endPoint x: 97, endPoint y: 87, distance: 15.6
type input "20th Dr Idiyappam (3)"
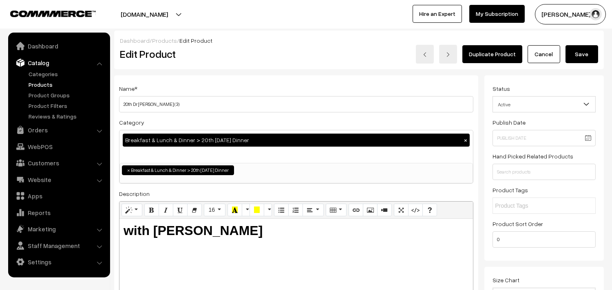
click at [579, 51] on button "Save" at bounding box center [582, 54] width 33 height 18
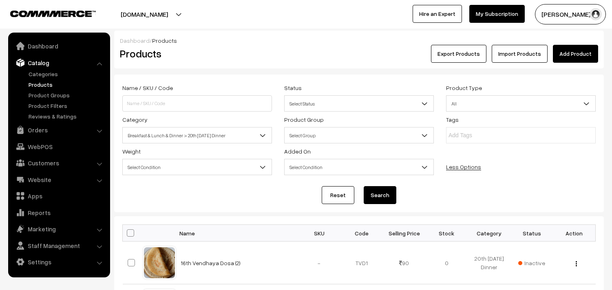
scroll to position [226, 0]
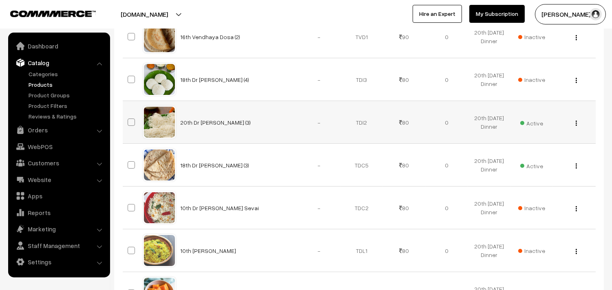
click at [574, 122] on div "View Edit Delete" at bounding box center [574, 122] width 33 height 9
click at [575, 123] on button "button" at bounding box center [576, 123] width 2 height 7
click at [543, 146] on link "Edit" at bounding box center [539, 153] width 69 height 18
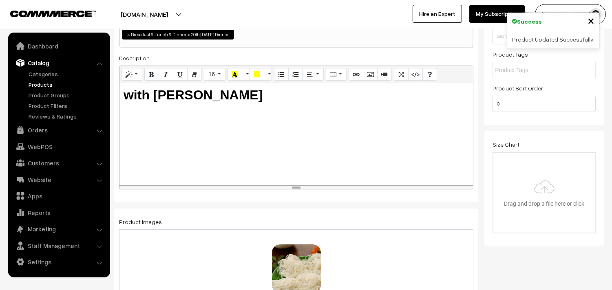
scroll to position [136, 0]
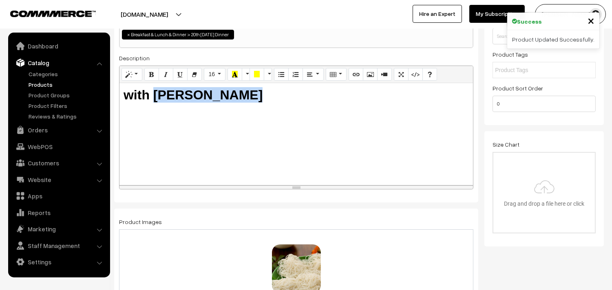
drag, startPoint x: 154, startPoint y: 97, endPoint x: 333, endPoint y: 90, distance: 179.6
click at [333, 90] on h2 "with [PERSON_NAME]" at bounding box center [296, 94] width 345 height 15
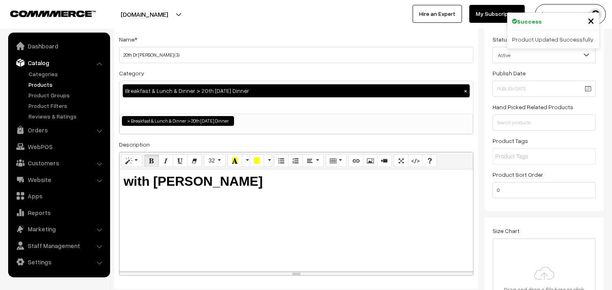
scroll to position [0, 0]
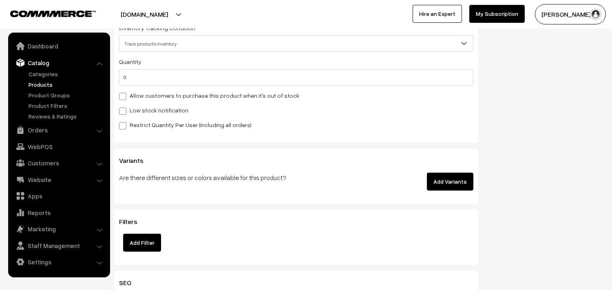
drag, startPoint x: 190, startPoint y: 97, endPoint x: 409, endPoint y: 115, distance: 219.8
click at [190, 96] on label "Allow customers to purchase this product when it's out of stock" at bounding box center [209, 95] width 180 height 9
click at [124, 96] on input "Allow customers to purchase this product when it's out of stock" at bounding box center [121, 95] width 5 height 5
checkbox input "true"
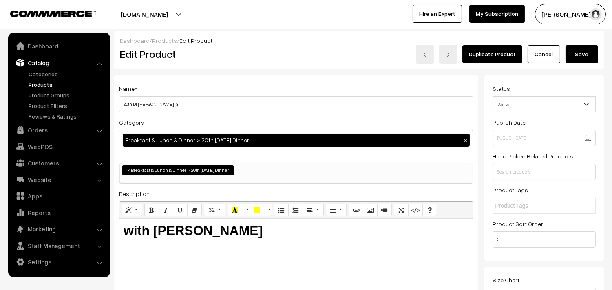
click at [580, 51] on button "Save" at bounding box center [582, 54] width 33 height 18
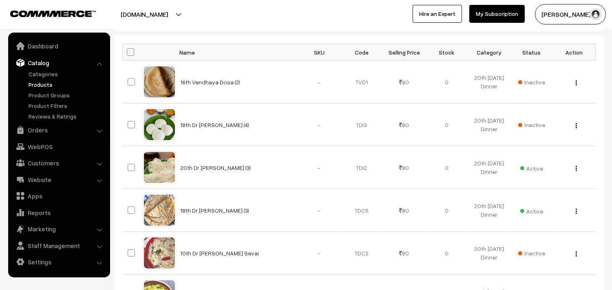
scroll to position [226, 0]
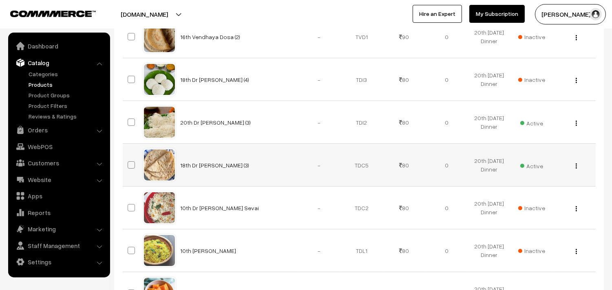
click at [577, 166] on img "button" at bounding box center [576, 166] width 1 height 5
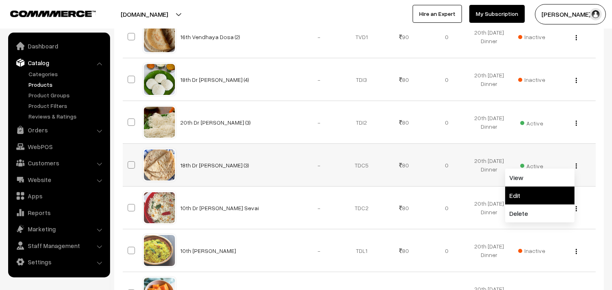
click at [551, 193] on link "Edit" at bounding box center [539, 196] width 69 height 18
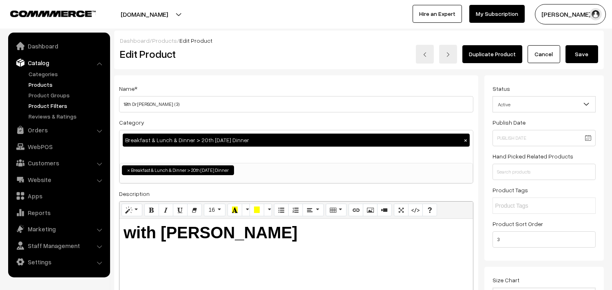
drag, startPoint x: 131, startPoint y: 103, endPoint x: 82, endPoint y: 103, distance: 49.8
type input "20th Dr [PERSON_NAME] (3)"
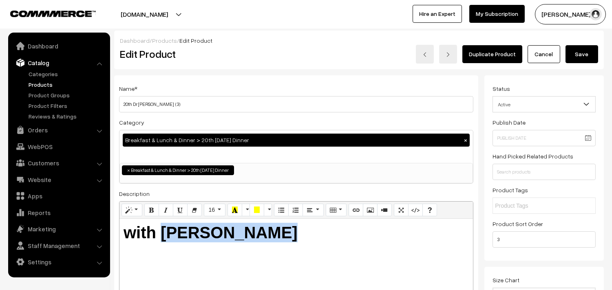
drag, startPoint x: 161, startPoint y: 228, endPoint x: 430, endPoint y: 184, distance: 272.2
click at [446, 242] on h1 "with [PERSON_NAME]" at bounding box center [296, 233] width 345 height 20
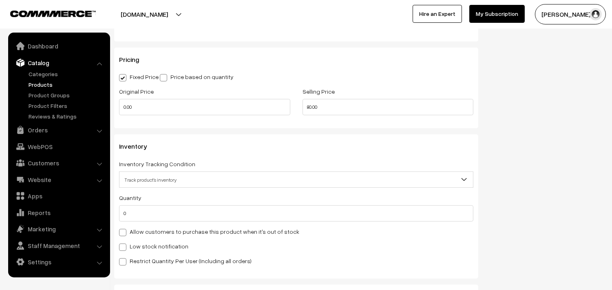
click at [164, 233] on label "Allow customers to purchase this product when it's out of stock" at bounding box center [209, 232] width 180 height 9
click at [124, 233] on input "Allow customers to purchase this product when it's out of stock" at bounding box center [121, 231] width 5 height 5
checkbox input "true"
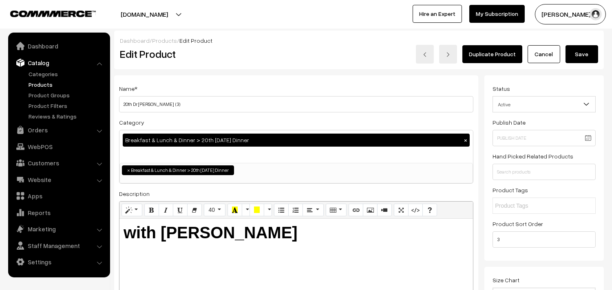
click at [584, 55] on button "Save" at bounding box center [582, 54] width 33 height 18
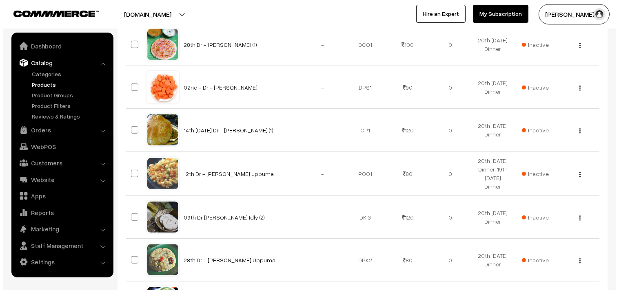
scroll to position [906, 0]
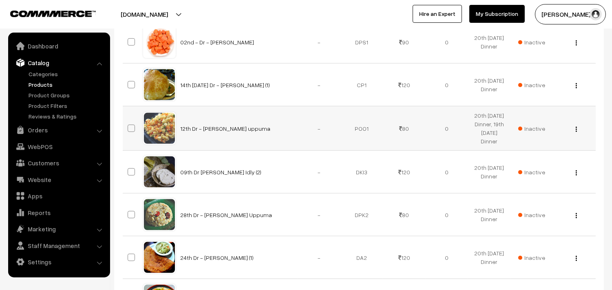
click at [530, 133] on span "Inactive" at bounding box center [531, 128] width 27 height 9
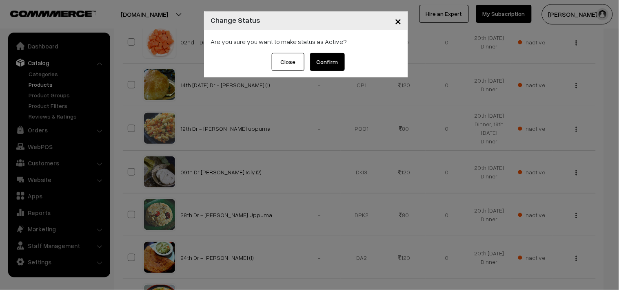
click at [339, 62] on button "Confirm" at bounding box center [327, 62] width 35 height 18
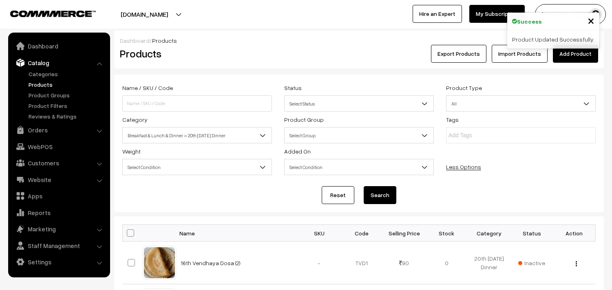
scroll to position [906, 0]
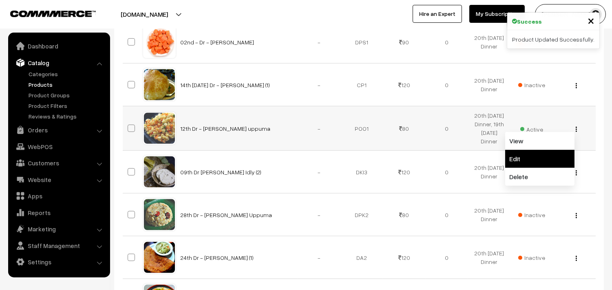
click at [535, 162] on link "Edit" at bounding box center [539, 159] width 69 height 18
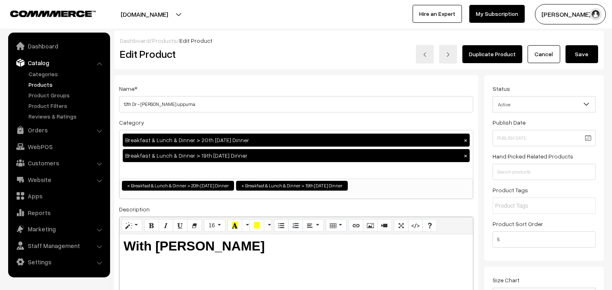
drag, startPoint x: 0, startPoint y: 0, endPoint x: 115, endPoint y: 104, distance: 155.1
click at [115, 104] on div "Name * 12th Dr - [PERSON_NAME] uppuma Category Breakfast & Lunch & Dinner > 20t…" at bounding box center [296, 214] width 364 height 279
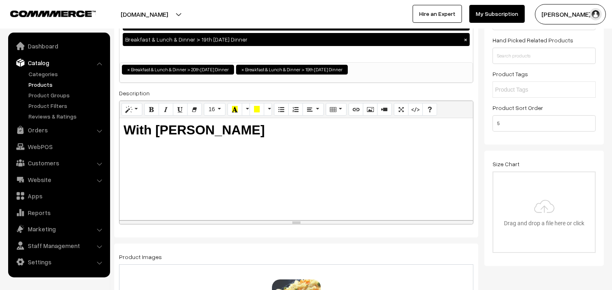
scroll to position [181, 0]
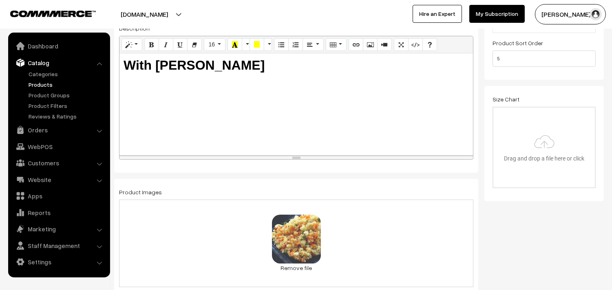
type input "20th Dr - [PERSON_NAME] uppuma"
drag, startPoint x: 158, startPoint y: 59, endPoint x: 409, endPoint y: 77, distance: 251.1
click at [409, 77] on div "With [PERSON_NAME]" at bounding box center [296, 104] width 354 height 102
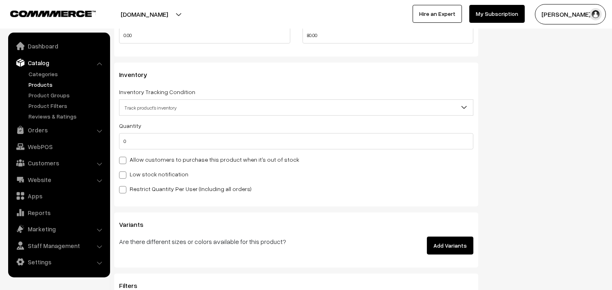
scroll to position [816, 0]
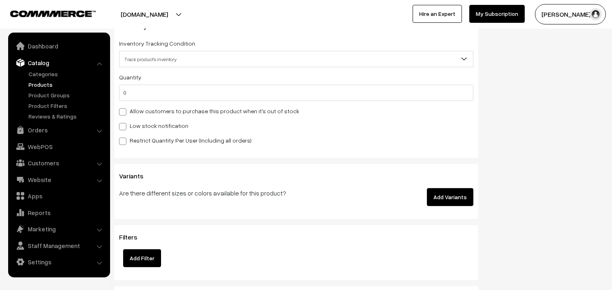
click at [179, 105] on div "Quantity 0 Adjust Quantity Adjust Set 0" at bounding box center [296, 108] width 354 height 73
click at [180, 113] on label "Allow customers to purchase this product when it's out of stock" at bounding box center [209, 111] width 180 height 9
click at [124, 113] on input "Allow customers to purchase this product when it's out of stock" at bounding box center [121, 110] width 5 height 5
checkbox input "true"
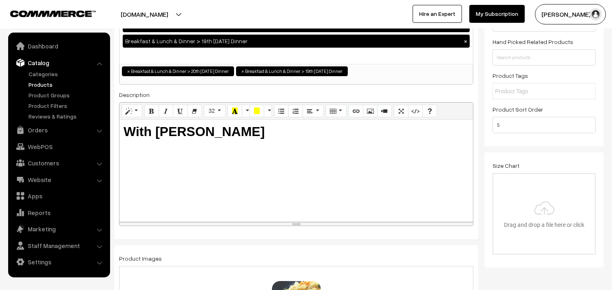
scroll to position [0, 0]
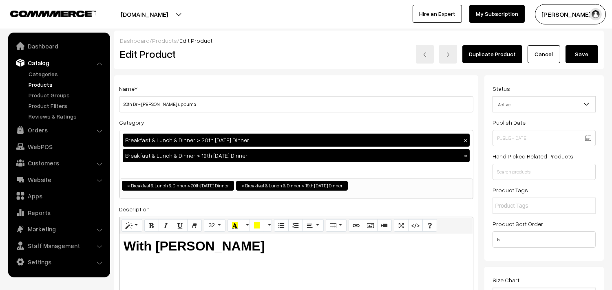
click at [579, 46] on button "Save" at bounding box center [582, 54] width 33 height 18
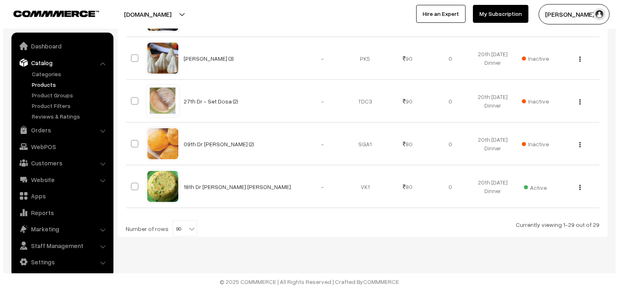
scroll to position [1287, 0]
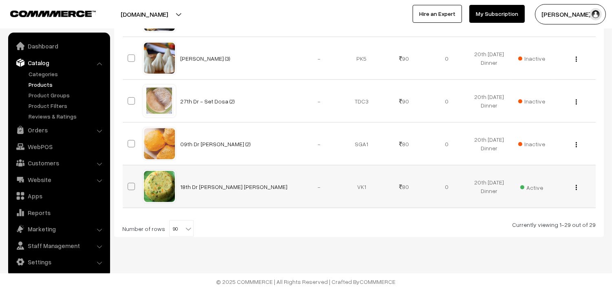
click at [531, 188] on span "Active" at bounding box center [531, 186] width 23 height 11
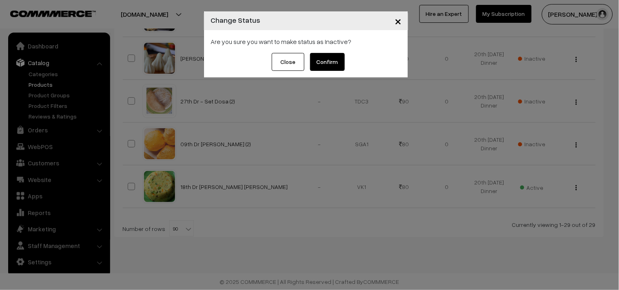
click at [329, 62] on button "Confirm" at bounding box center [327, 62] width 35 height 18
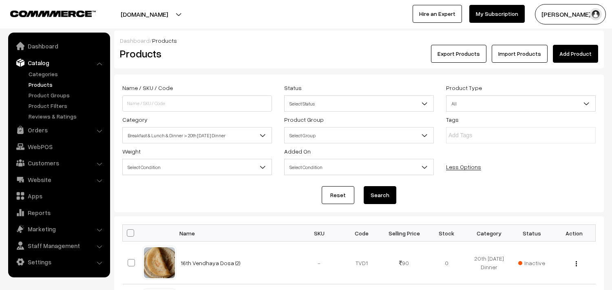
scroll to position [1287, 0]
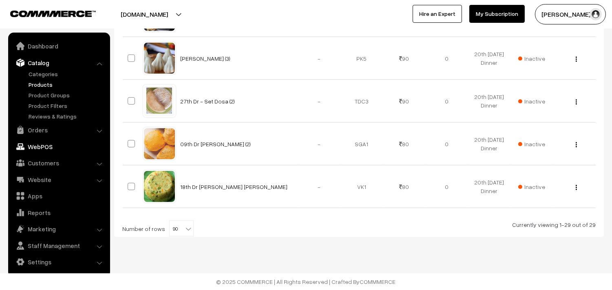
click at [44, 144] on link "WebPOS" at bounding box center [58, 146] width 97 height 15
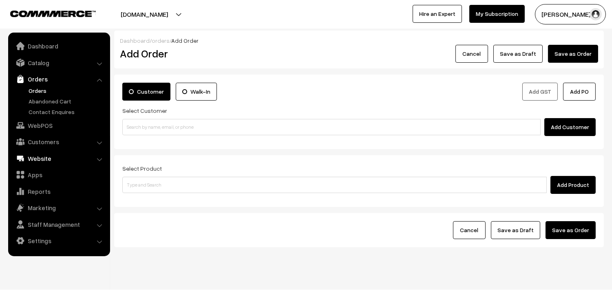
click at [33, 157] on link "Website" at bounding box center [58, 158] width 97 height 15
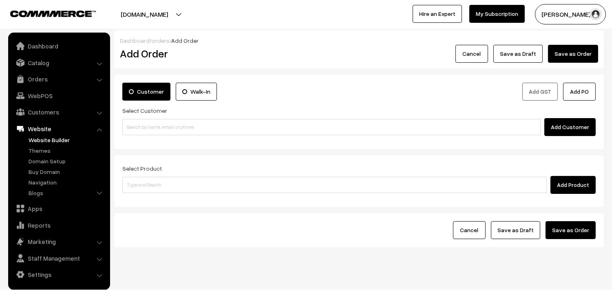
click at [44, 140] on link "Website Builder" at bounding box center [67, 140] width 81 height 9
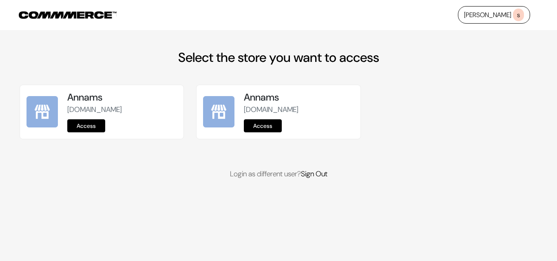
click at [85, 126] on link "Access" at bounding box center [86, 125] width 38 height 13
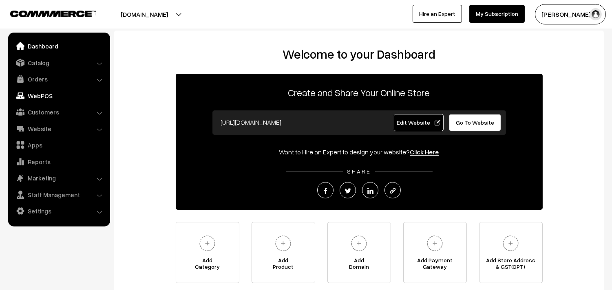
click at [44, 94] on link "WebPOS" at bounding box center [58, 95] width 97 height 15
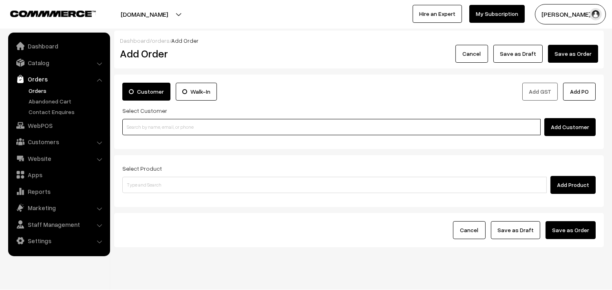
click at [146, 128] on input at bounding box center [331, 127] width 418 height 16
paste input "82200 12111"
click at [139, 124] on input "82200 12111" at bounding box center [331, 127] width 418 height 16
click at [148, 137] on link "[PERSON_NAME] 82200 12111 [8220012111]" at bounding box center [333, 142] width 420 height 12
type input "82200 12111"
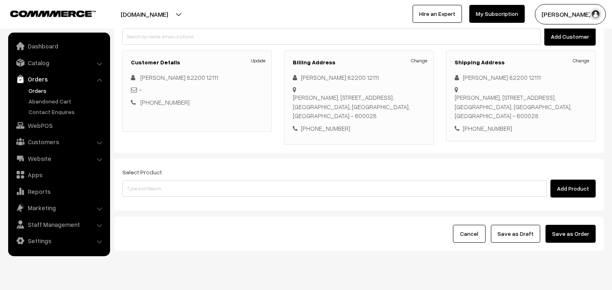
scroll to position [111, 0]
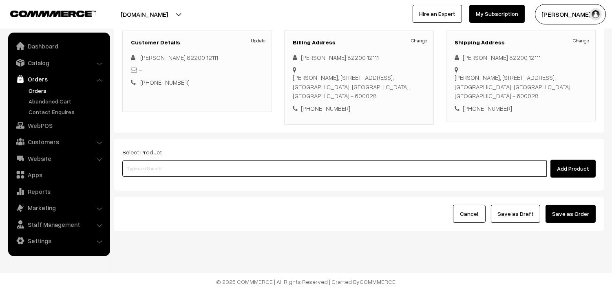
click at [193, 169] on input at bounding box center [334, 169] width 425 height 16
type input "lemon se"
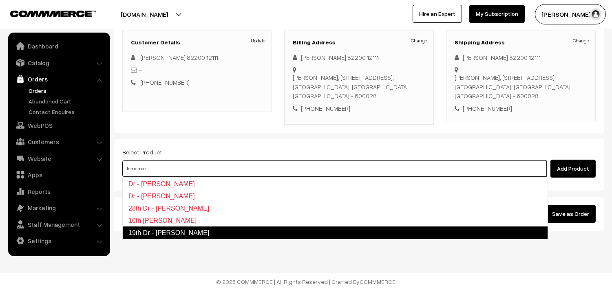
click at [188, 230] on link "19th Dr - Lemon Sevai" at bounding box center [335, 233] width 426 height 13
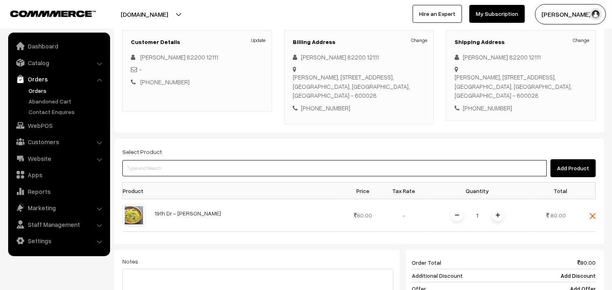
click at [166, 172] on input at bounding box center [334, 168] width 425 height 16
type input "19th dr"
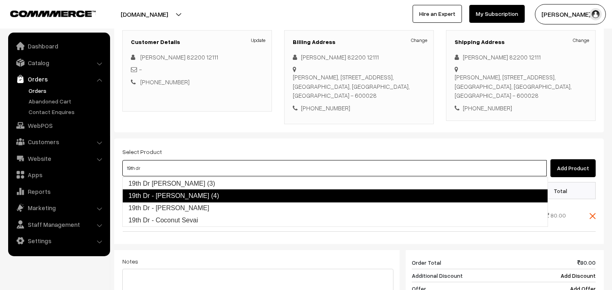
click at [164, 193] on link "19th Dr - Idly (4)" at bounding box center [335, 196] width 426 height 13
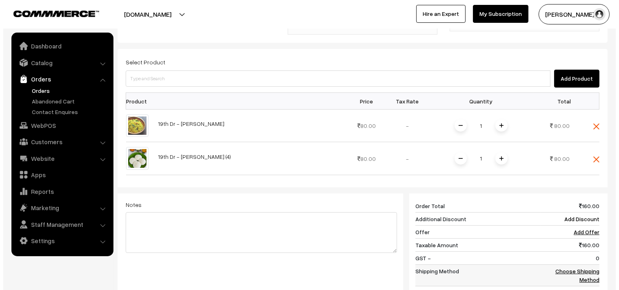
scroll to position [292, 0]
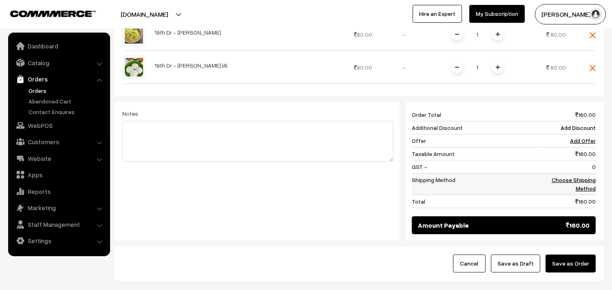
click at [578, 181] on link "Choose Shipping Method" at bounding box center [574, 184] width 44 height 15
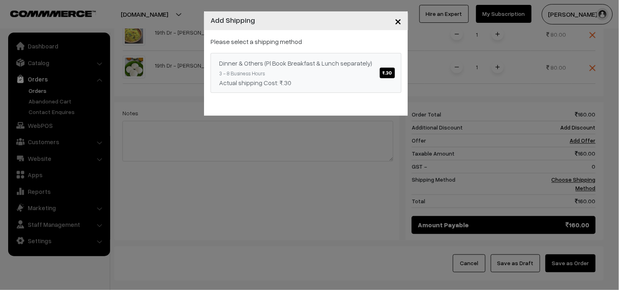
click at [386, 61] on div "Dinner & Others (Pl Book Breakfast & Lunch separately) ₹.30" at bounding box center [306, 63] width 174 height 10
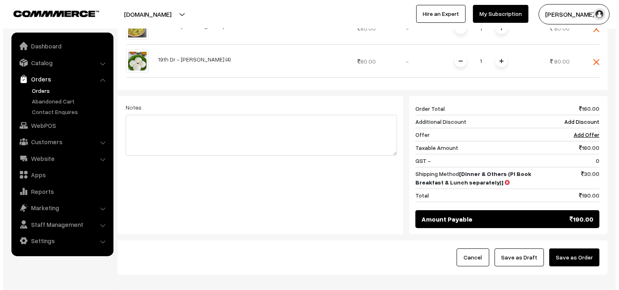
scroll to position [343, 0]
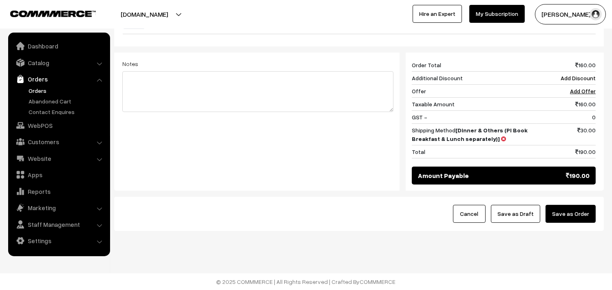
click at [581, 219] on button "Save as Order" at bounding box center [571, 214] width 50 height 18
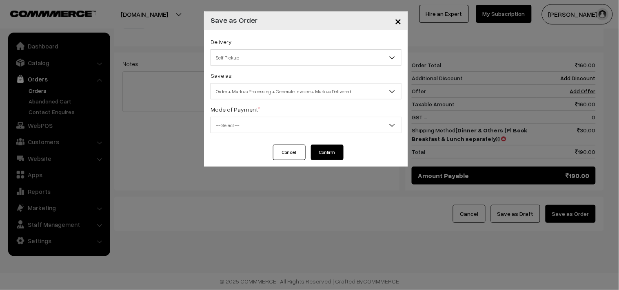
click at [265, 60] on span "Self Pickup" at bounding box center [306, 58] width 190 height 14
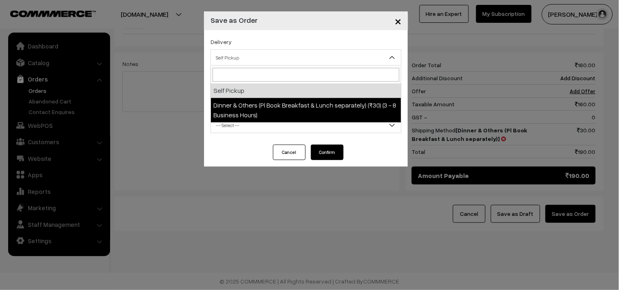
select select "DOP1"
select select "3"
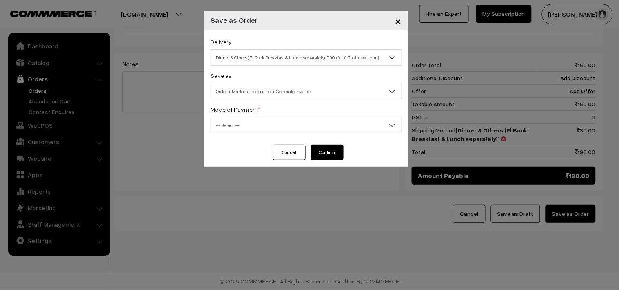
click at [290, 93] on span "Order + Mark as Processing + Generate Invoice" at bounding box center [306, 91] width 190 height 14
click at [232, 124] on span "-- Select --" at bounding box center [306, 125] width 190 height 14
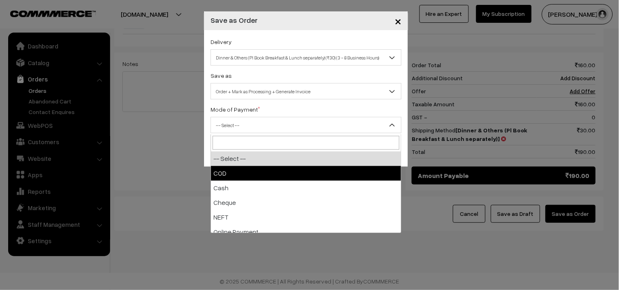
select select "1"
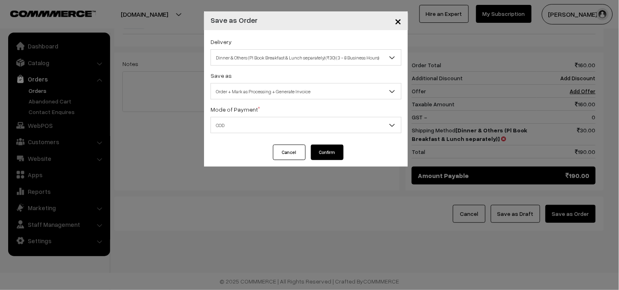
click at [331, 149] on button "Confirm" at bounding box center [327, 152] width 33 height 15
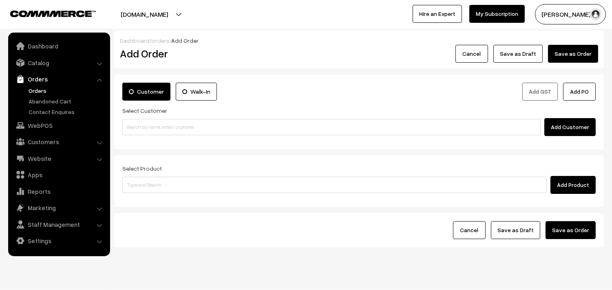
click at [41, 93] on link "Orders" at bounding box center [67, 90] width 81 height 9
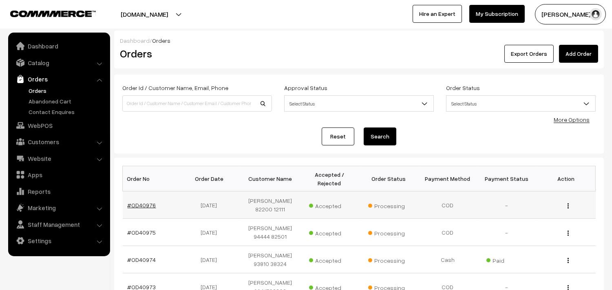
click at [131, 202] on link "#OD40976" at bounding box center [142, 205] width 29 height 7
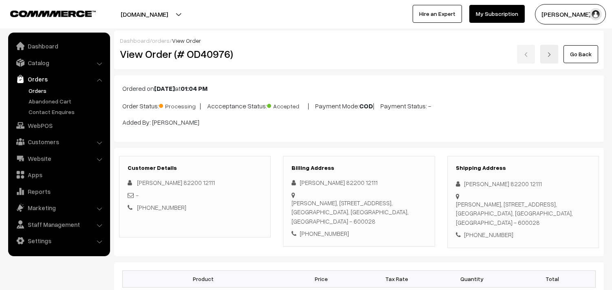
click at [197, 58] on h2 "View Order (# OD40976)" at bounding box center [195, 54] width 151 height 13
drag, startPoint x: 160, startPoint y: 55, endPoint x: 148, endPoint y: 55, distance: 11.4
click at [159, 55] on h2 "View Order (# OD40976)" at bounding box center [195, 54] width 151 height 13
click at [144, 53] on h2 "View Order (# OD40976)" at bounding box center [195, 54] width 151 height 13
drag, startPoint x: 148, startPoint y: 53, endPoint x: 245, endPoint y: 53, distance: 97.5
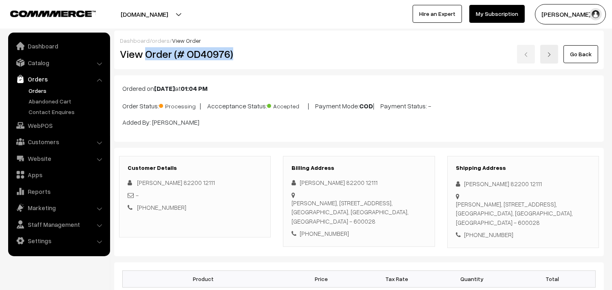
click at [245, 53] on h2 "View Order (# OD40976)" at bounding box center [195, 54] width 151 height 13
copy h2 "Order (# OD40976)"
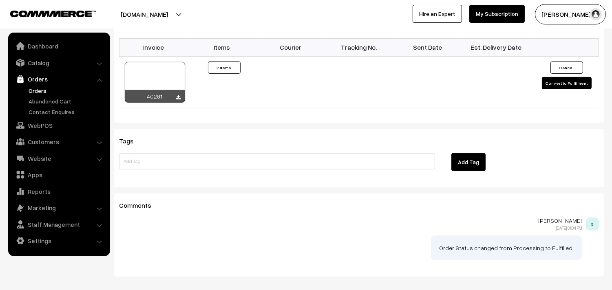
scroll to position [634, 0]
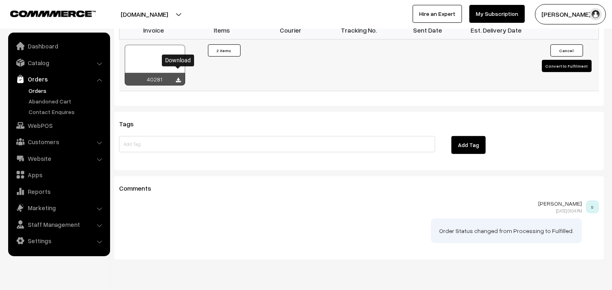
click at [177, 78] on icon at bounding box center [178, 80] width 5 height 5
click at [52, 124] on link "WebPOS" at bounding box center [58, 125] width 97 height 15
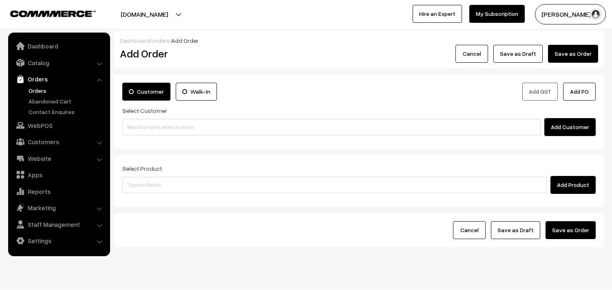
click at [167, 132] on input at bounding box center [331, 127] width 418 height 16
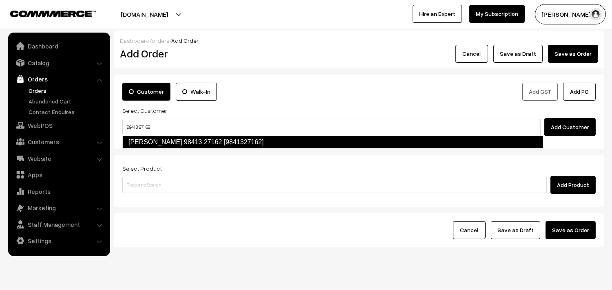
click at [139, 143] on link "[PERSON_NAME] 98413 27162 [9841327162]" at bounding box center [332, 142] width 421 height 13
type input "98413 27162"
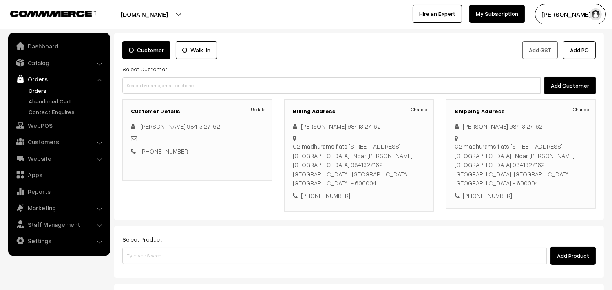
scroll to position [111, 0]
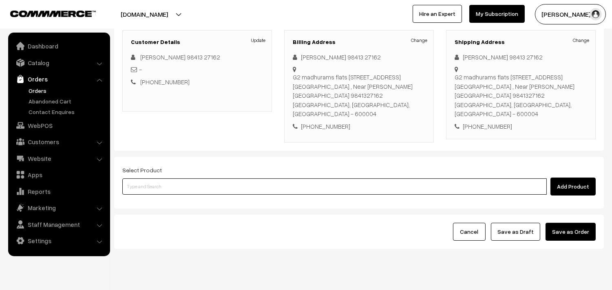
drag, startPoint x: 164, startPoint y: 164, endPoint x: 170, endPoint y: 159, distance: 7.9
click at [164, 179] on input at bounding box center [334, 187] width 425 height 16
type input "lemon sevai"
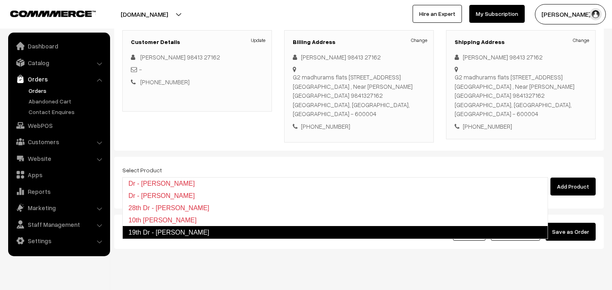
click at [164, 238] on link "19th Dr - [PERSON_NAME]" at bounding box center [335, 232] width 426 height 13
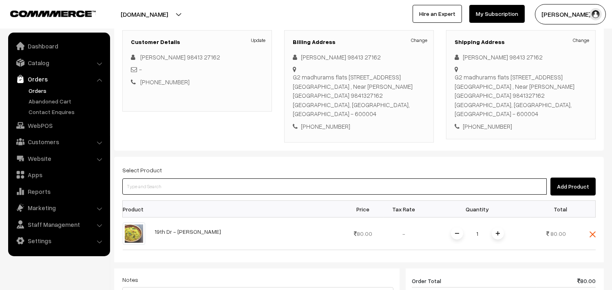
click at [153, 179] on input at bounding box center [334, 187] width 425 height 16
type input "coconut se"
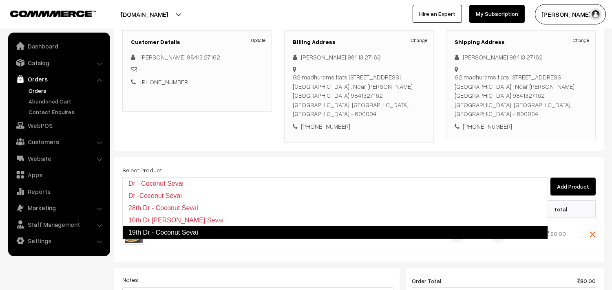
click at [158, 231] on link "19th Dr - Coconut Sevai" at bounding box center [335, 232] width 426 height 13
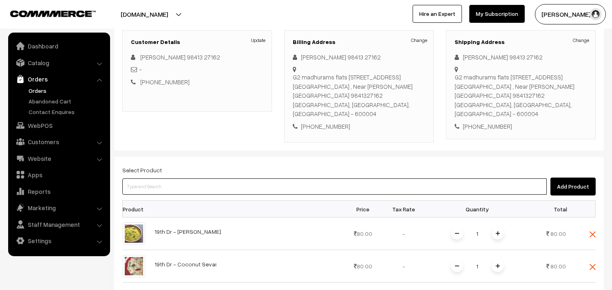
click at [153, 179] on input at bounding box center [334, 187] width 425 height 16
type input "19th dr"
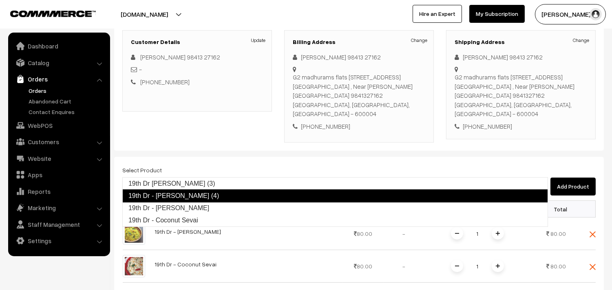
click at [159, 193] on link "19th Dr - [PERSON_NAME] (4)" at bounding box center [335, 196] width 426 height 13
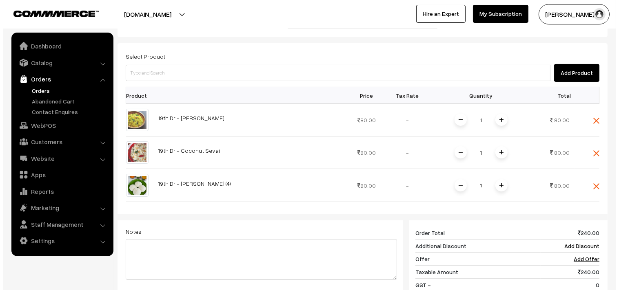
scroll to position [292, 0]
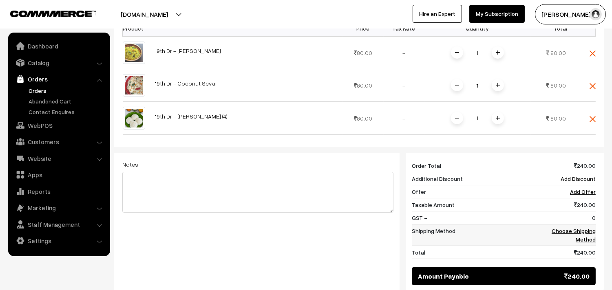
click at [580, 228] on link "Choose Shipping Method" at bounding box center [574, 235] width 44 height 15
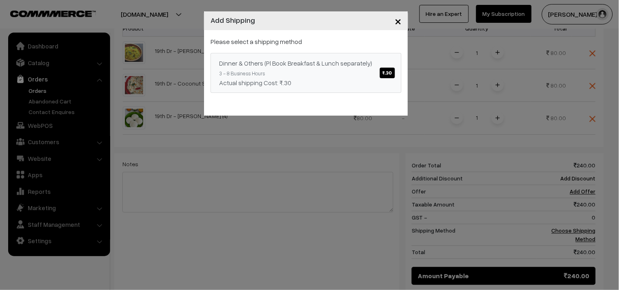
click at [388, 62] on div "Dinner & Others (Pl Book Breakfast & Lunch separately) ₹.30" at bounding box center [306, 63] width 174 height 10
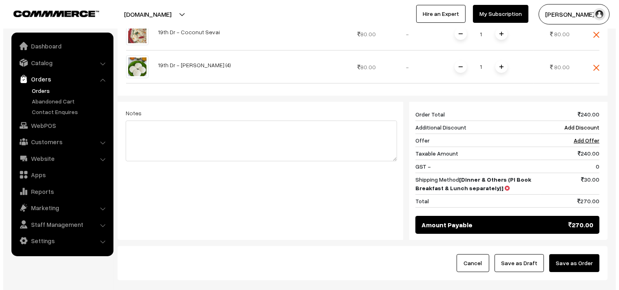
scroll to position [376, 0]
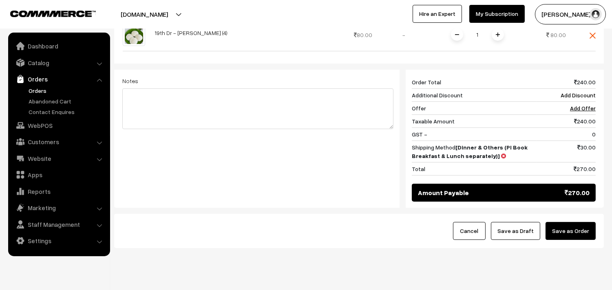
click at [566, 222] on button "Save as Order" at bounding box center [571, 231] width 50 height 18
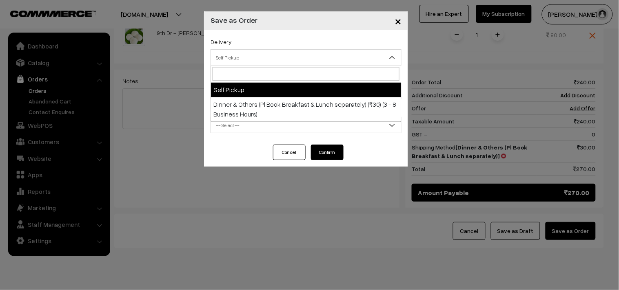
click at [259, 59] on span "Self Pickup" at bounding box center [306, 58] width 190 height 14
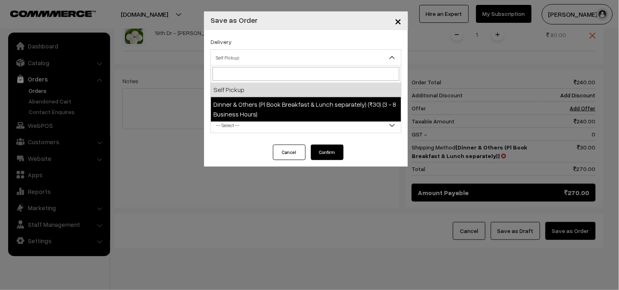
select select "DOP1"
select select "3"
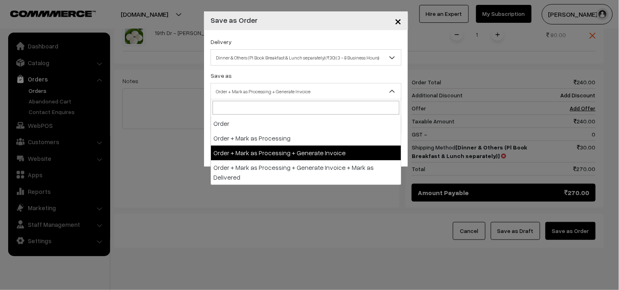
click at [285, 89] on span "Order + Mark as Processing + Generate Invoice" at bounding box center [306, 91] width 190 height 14
drag, startPoint x: 296, startPoint y: 152, endPoint x: 258, endPoint y: 128, distance: 45.4
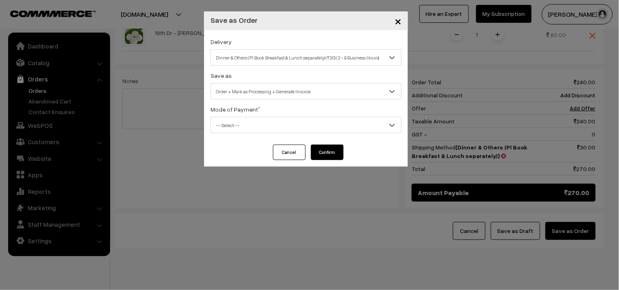
click at [256, 128] on span "-- Select --" at bounding box center [306, 125] width 190 height 14
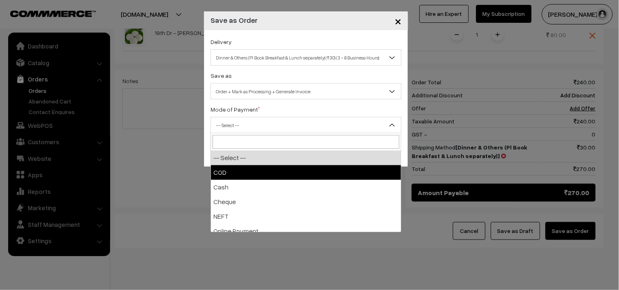
drag, startPoint x: 244, startPoint y: 170, endPoint x: 352, endPoint y: 165, distance: 107.8
select select "1"
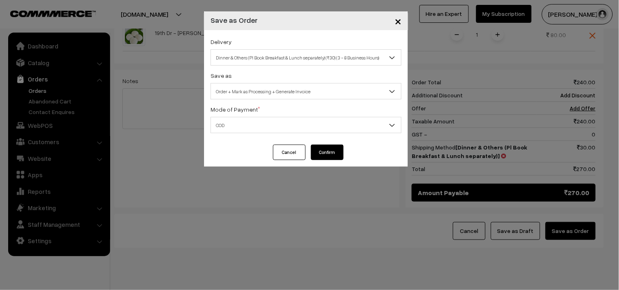
click at [327, 148] on button "Confirm" at bounding box center [327, 152] width 33 height 15
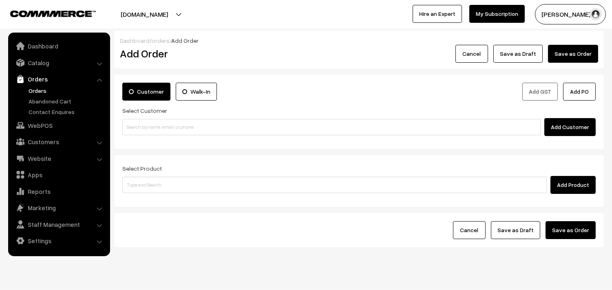
click at [42, 90] on link "Orders" at bounding box center [67, 90] width 81 height 9
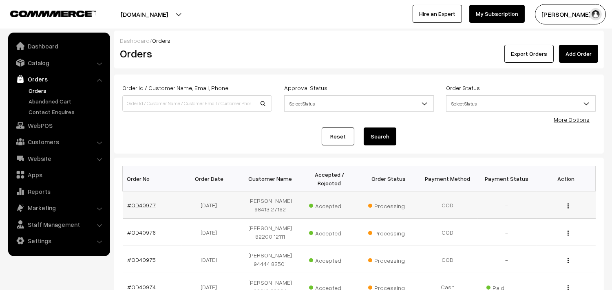
click at [143, 205] on link "#OD40977" at bounding box center [142, 205] width 29 height 7
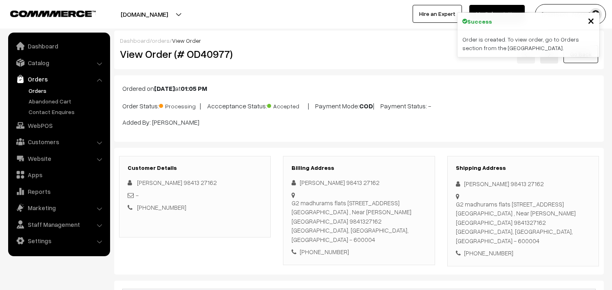
click at [148, 53] on h2 "View Order (# OD40977)" at bounding box center [195, 54] width 151 height 13
drag, startPoint x: 148, startPoint y: 53, endPoint x: 250, endPoint y: 53, distance: 101.5
click at [250, 53] on h2 "View Order (# OD40977)" at bounding box center [195, 54] width 151 height 13
copy h2 "Order (# OD40977)"
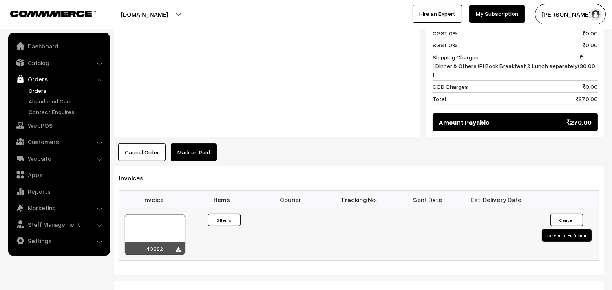
scroll to position [589, 0]
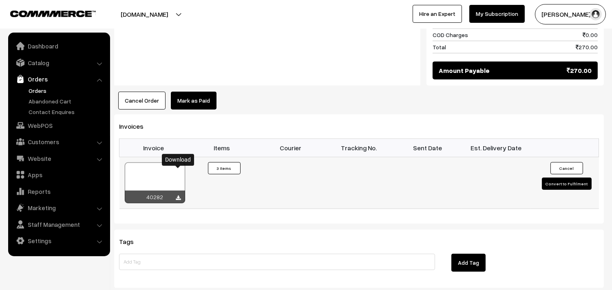
click at [178, 196] on icon at bounding box center [178, 198] width 5 height 5
click at [31, 91] on link "Orders" at bounding box center [67, 90] width 81 height 9
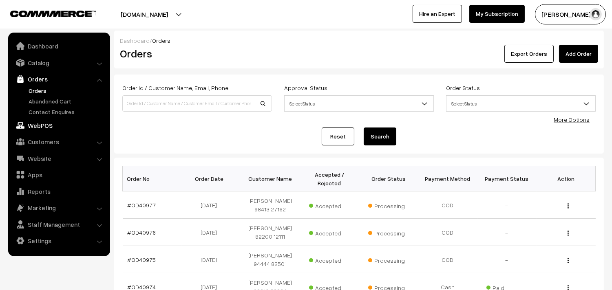
click at [42, 127] on link "WebPOS" at bounding box center [58, 125] width 97 height 15
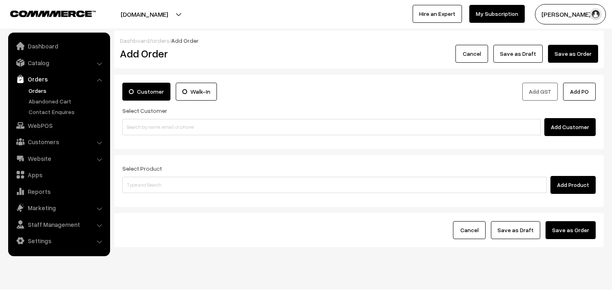
click at [174, 123] on input at bounding box center [331, 127] width 418 height 16
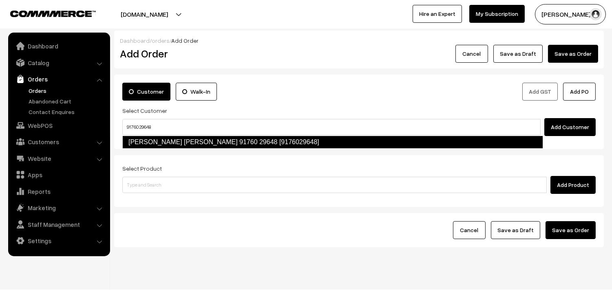
click at [144, 139] on link "Nirmala Ananth Kumar 91760 29648 [9176029648]" at bounding box center [332, 142] width 421 height 13
type input "91760 29648"
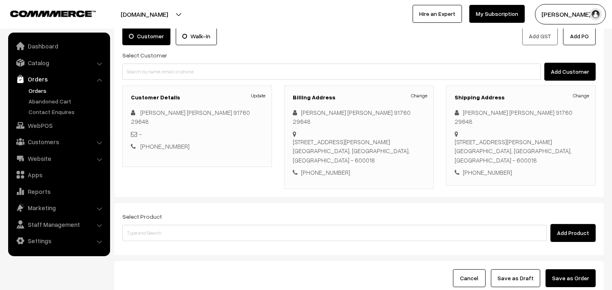
scroll to position [120, 0]
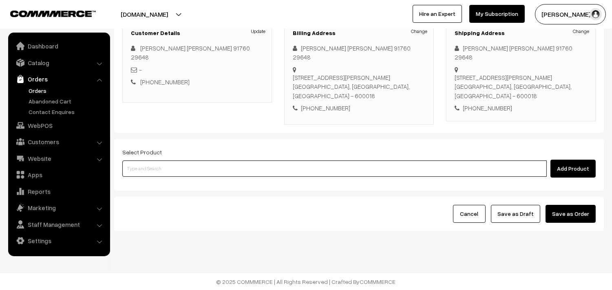
click at [166, 172] on input at bounding box center [334, 169] width 425 height 16
type input "bisibe"
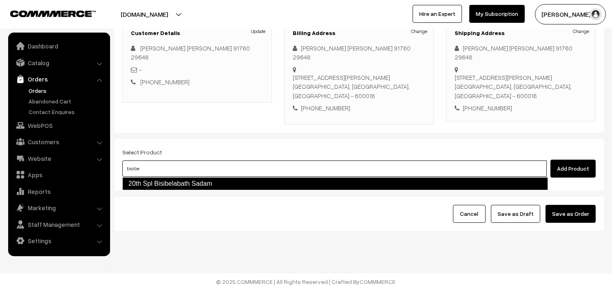
click at [178, 188] on link "20th Spl Bisibelabath Sadam" at bounding box center [335, 183] width 426 height 13
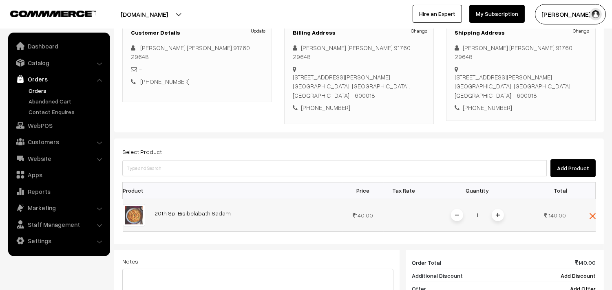
click at [499, 215] on img at bounding box center [498, 215] width 4 height 4
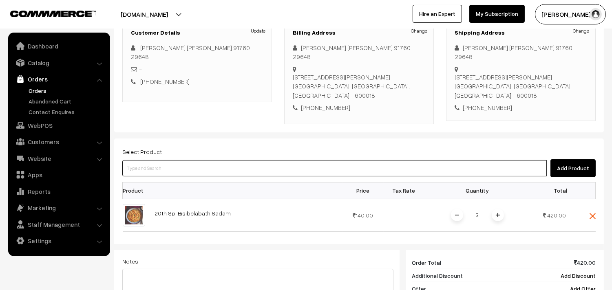
click at [151, 169] on input at bounding box center [334, 168] width 425 height 16
type input "20th wi"
click at [150, 177] on ul "20th Without Rice... 20th With Rice" at bounding box center [335, 189] width 426 height 25
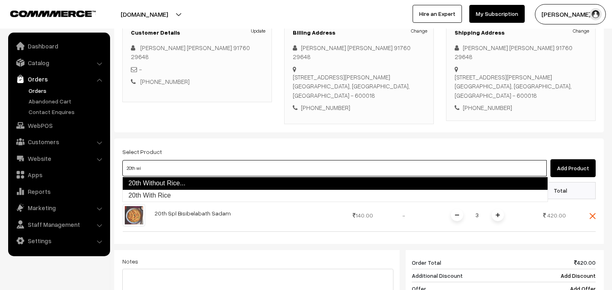
click at [148, 179] on link "20th Without Rice..." at bounding box center [335, 183] width 426 height 13
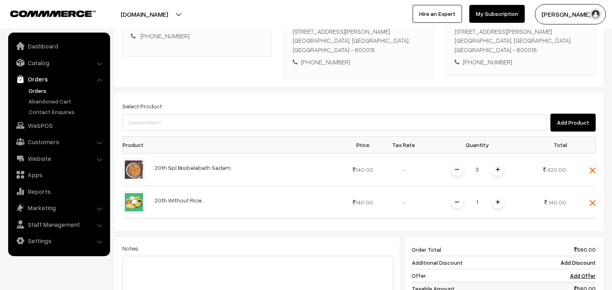
scroll to position [256, 0]
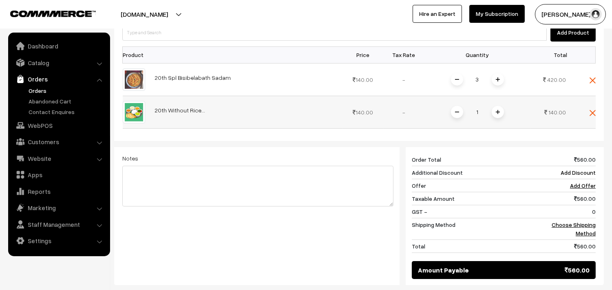
click at [498, 111] on img at bounding box center [498, 112] width 4 height 4
click at [565, 225] on link "Choose Shipping Method" at bounding box center [574, 228] width 44 height 15
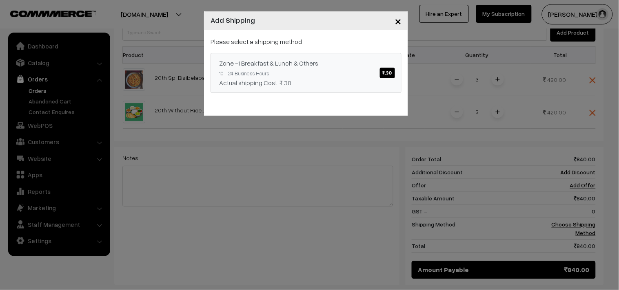
click at [388, 66] on div "Zone -1 Breakfast & Lunch & Others ₹.30" at bounding box center [306, 63] width 174 height 10
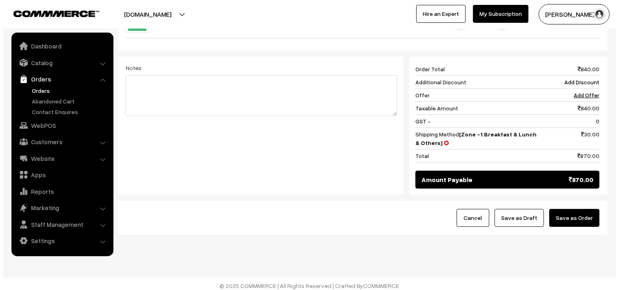
scroll to position [347, 0]
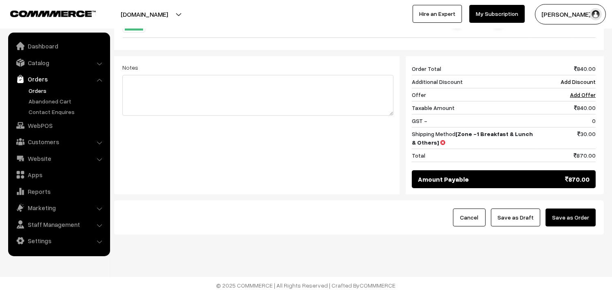
click at [562, 221] on button "Save as Order" at bounding box center [571, 218] width 50 height 18
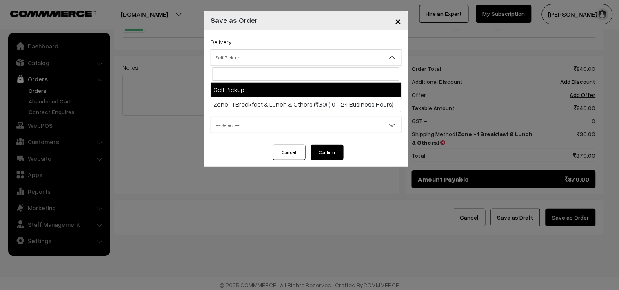
click at [233, 51] on span "Self Pickup" at bounding box center [306, 58] width 190 height 14
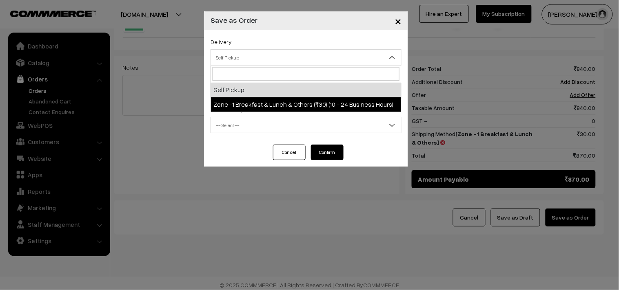
select select "ZON1"
select select "3"
click at [271, 91] on span "Order + Mark as Processing + Generate Invoice + Mark as Delivered" at bounding box center [306, 91] width 190 height 14
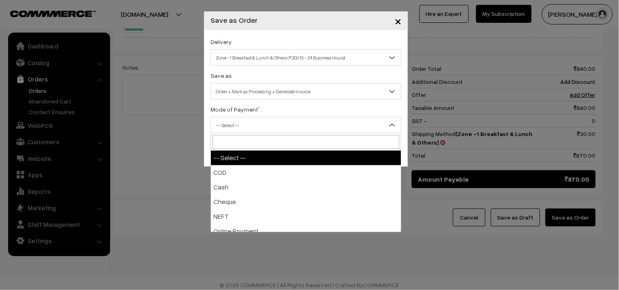
click at [238, 124] on span "-- Select --" at bounding box center [306, 125] width 190 height 14
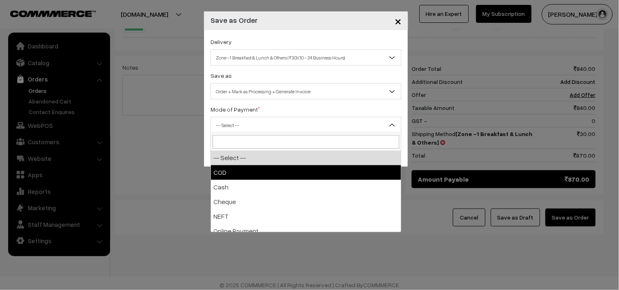
select select "1"
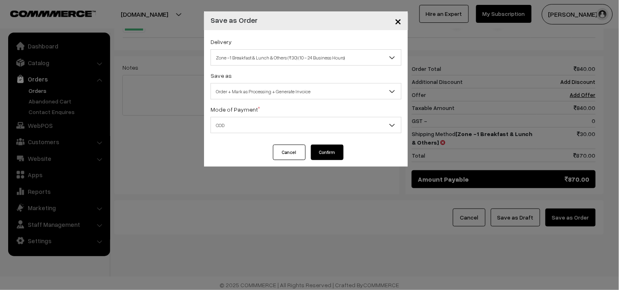
click at [323, 154] on button "Confirm" at bounding box center [327, 152] width 33 height 15
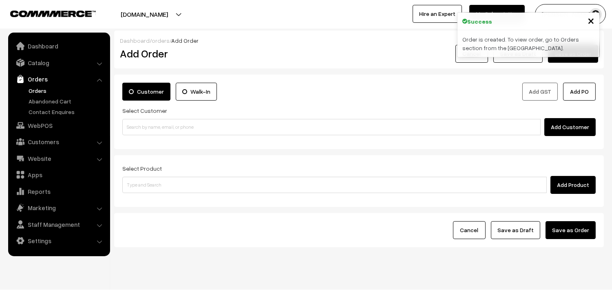
click at [40, 88] on link "Orders" at bounding box center [67, 90] width 81 height 9
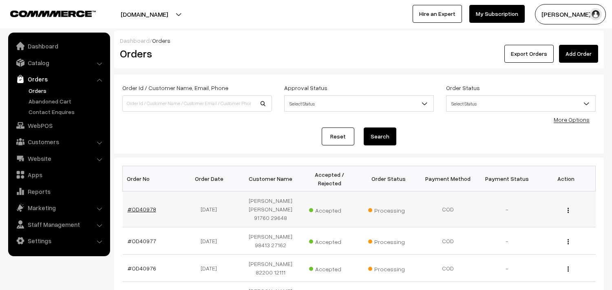
click at [143, 206] on link "#OD40978" at bounding box center [142, 209] width 29 height 7
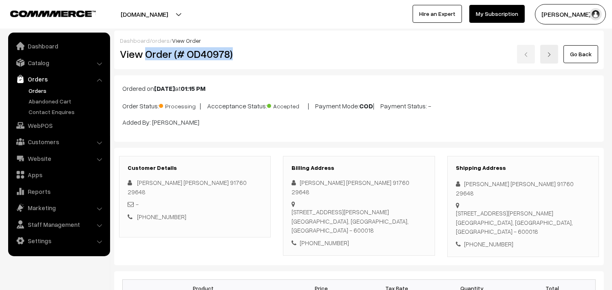
click at [254, 51] on h2 "View Order (# OD40978)" at bounding box center [195, 54] width 151 height 13
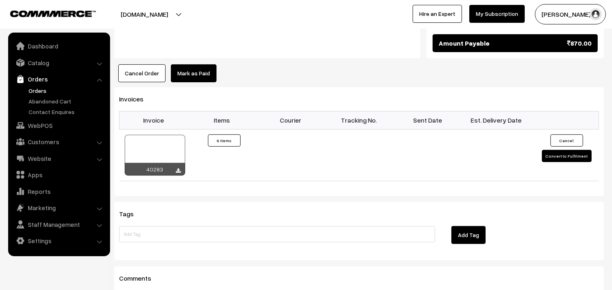
scroll to position [657, 0]
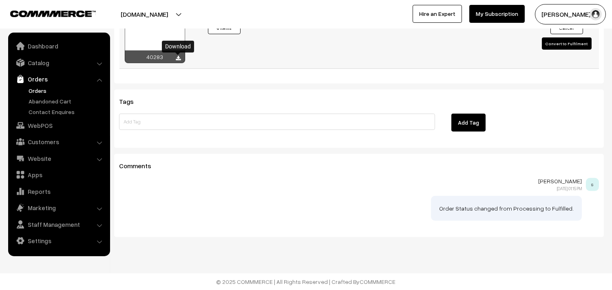
click at [179, 60] on icon at bounding box center [178, 58] width 5 height 5
click at [40, 90] on link "Orders" at bounding box center [67, 90] width 81 height 9
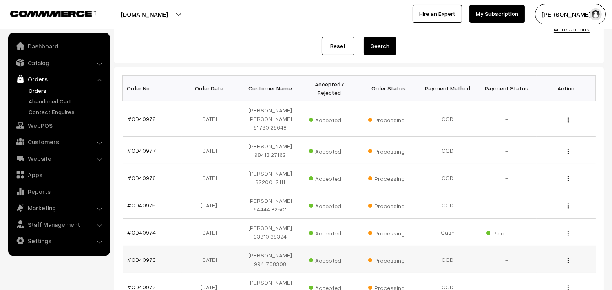
scroll to position [91, 0]
click at [41, 88] on link "Orders" at bounding box center [67, 90] width 81 height 9
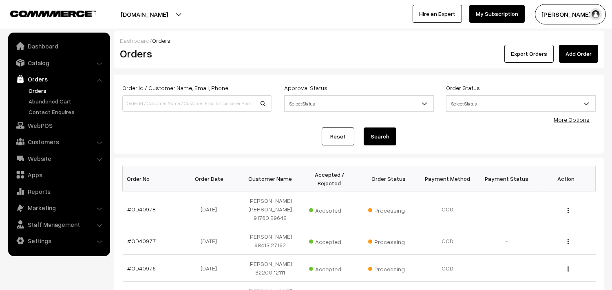
click at [38, 91] on link "Orders" at bounding box center [67, 90] width 81 height 9
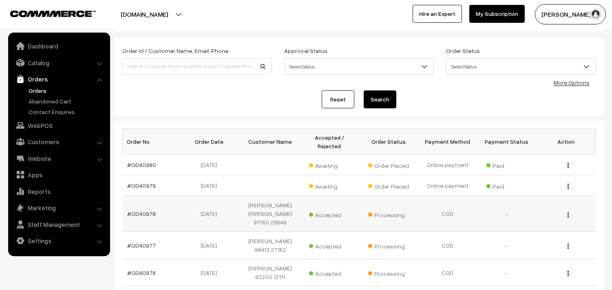
scroll to position [91, 0]
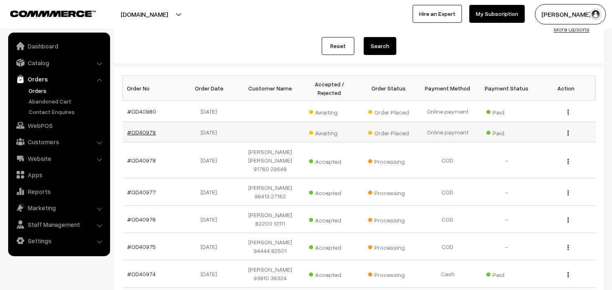
click at [148, 130] on link "#OD40979" at bounding box center [142, 132] width 29 height 7
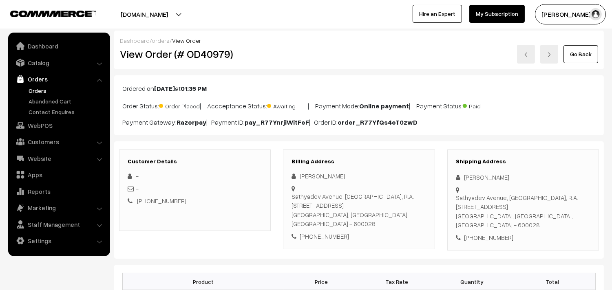
click at [578, 56] on link "Go Back" at bounding box center [581, 54] width 35 height 18
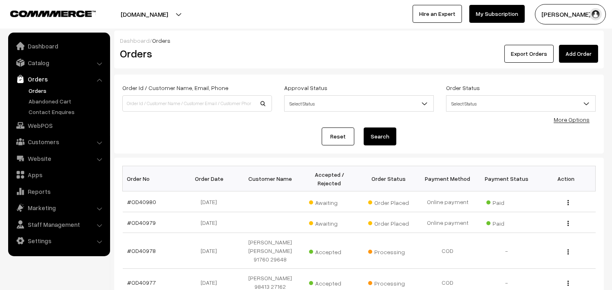
click at [39, 89] on link "Orders" at bounding box center [67, 90] width 81 height 9
click at [41, 90] on link "Orders" at bounding box center [67, 90] width 81 height 9
click at [37, 86] on link "Orders" at bounding box center [58, 79] width 97 height 15
click at [36, 86] on link "Orders" at bounding box center [67, 90] width 81 height 9
click at [47, 100] on link "Abandoned Cart" at bounding box center [67, 101] width 81 height 9
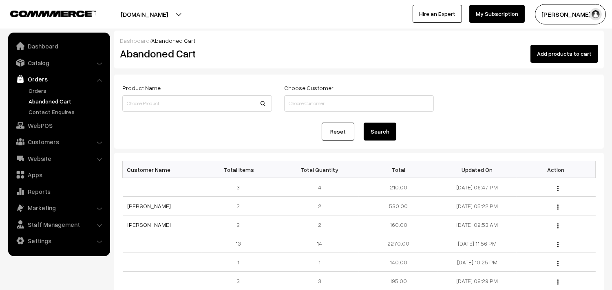
click at [35, 87] on link "Orders" at bounding box center [67, 90] width 81 height 9
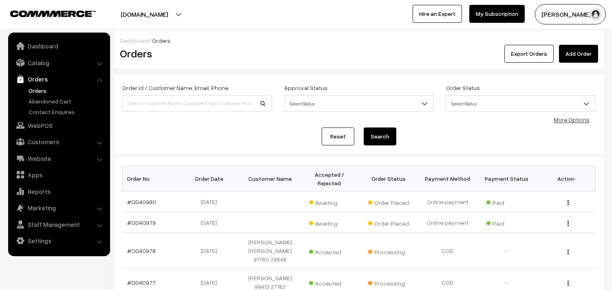
click at [34, 89] on link "Orders" at bounding box center [67, 90] width 81 height 9
click at [42, 87] on link "Orders" at bounding box center [67, 90] width 81 height 9
click at [40, 124] on link "WebPOS" at bounding box center [58, 125] width 97 height 15
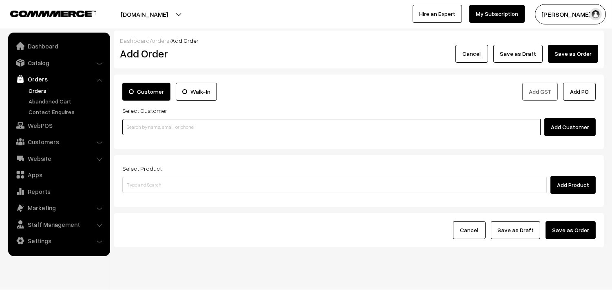
click at [178, 130] on input at bounding box center [331, 127] width 418 height 16
paste input "+971 50 450 6283"
click at [143, 124] on input "+971 50 450 6283" at bounding box center [331, 127] width 418 height 16
click at [157, 140] on link "Ravi 97910 18902 / +971 50 450 6283 97910 20892 [9791018902]" at bounding box center [333, 142] width 420 height 12
type input "+971 50 450 6283"
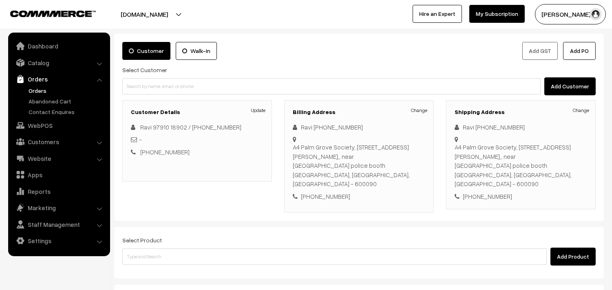
scroll to position [45, 0]
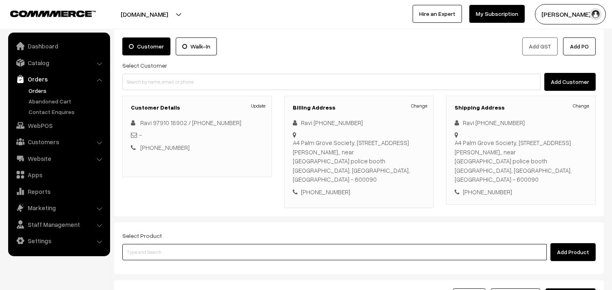
click at [159, 244] on input at bounding box center [334, 252] width 425 height 16
type input "lemon se"
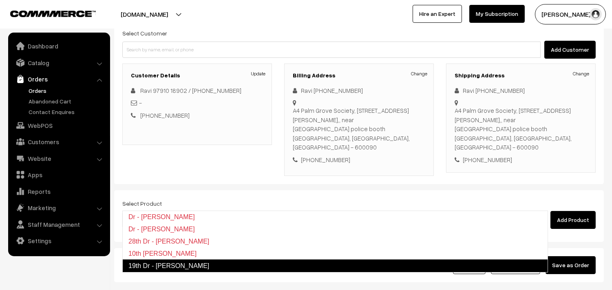
scroll to position [111, 0]
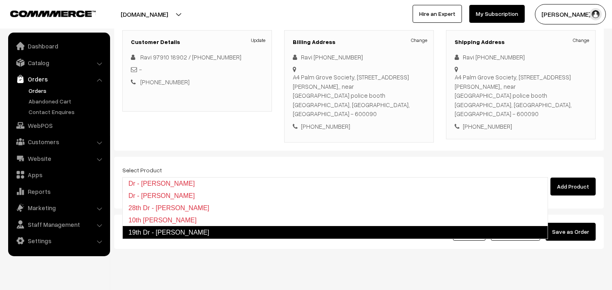
click at [173, 235] on link "19th Dr - Lemon Sevai" at bounding box center [335, 232] width 426 height 13
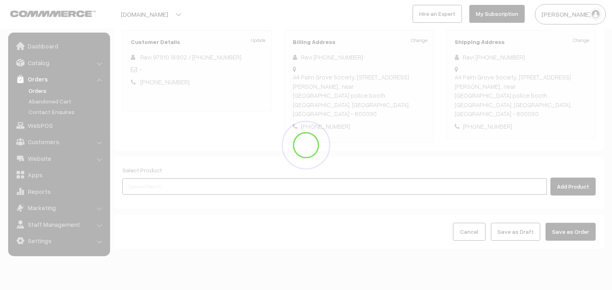
click at [161, 179] on input at bounding box center [334, 187] width 425 height 16
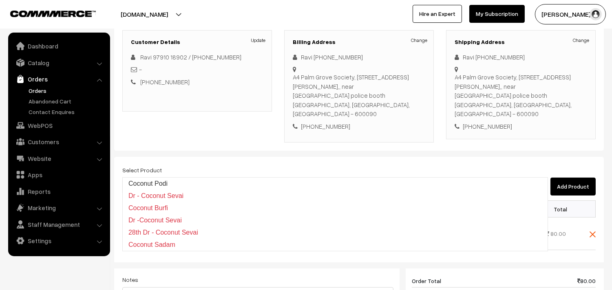
type input "coconut se"
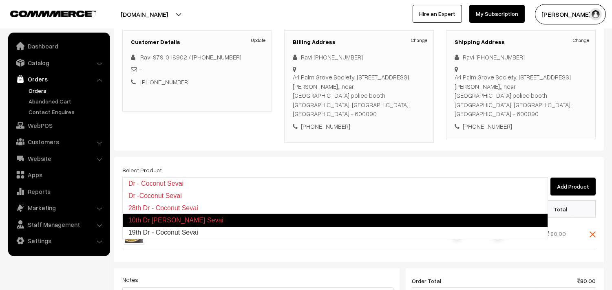
click at [150, 231] on link "19th Dr - Coconut Sevai" at bounding box center [335, 233] width 425 height 12
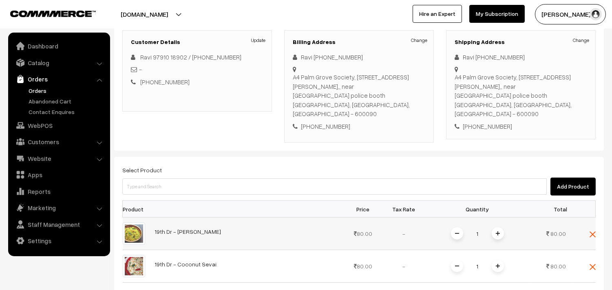
scroll to position [156, 0]
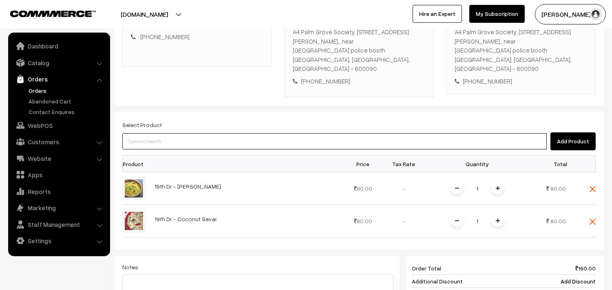
click at [172, 133] on input at bounding box center [334, 141] width 425 height 16
type input "cow ghee"
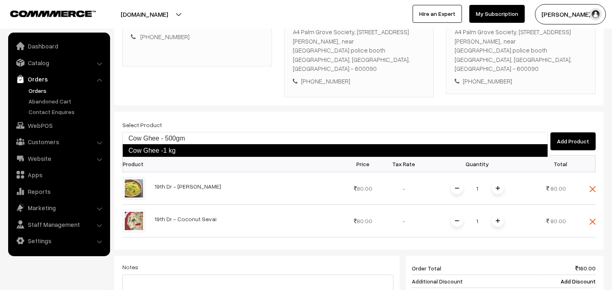
click at [168, 146] on link "Cow Ghee -1 kg" at bounding box center [335, 150] width 426 height 13
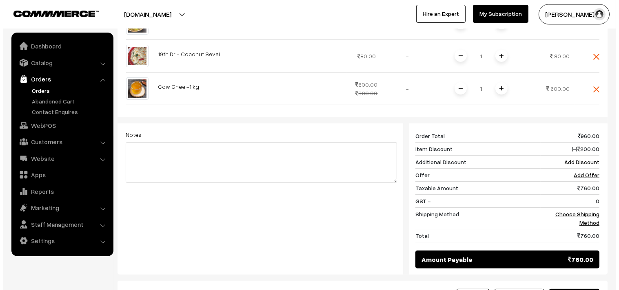
scroll to position [337, 0]
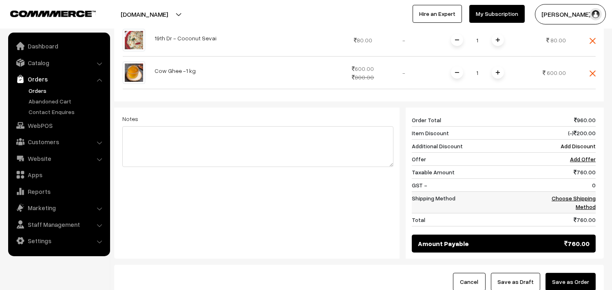
click at [571, 192] on td "Choose Shipping Method" at bounding box center [566, 203] width 59 height 22
click at [569, 195] on link "Choose Shipping Method" at bounding box center [574, 202] width 44 height 15
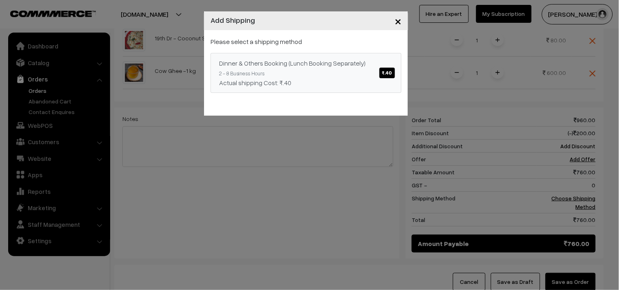
click at [363, 73] on link "Dinner & Others Booking (Lunch Booking Separately) ₹.40 2 - 8 Business Hours Ac…" at bounding box center [305, 73] width 191 height 40
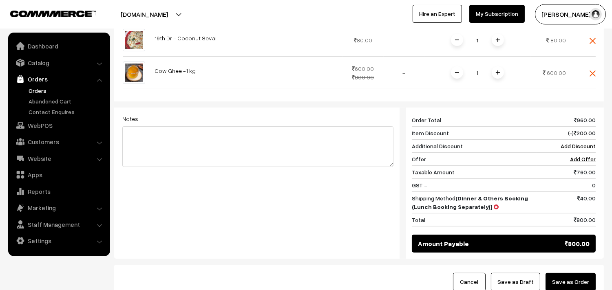
click at [588, 273] on button "Save as Order" at bounding box center [571, 282] width 50 height 18
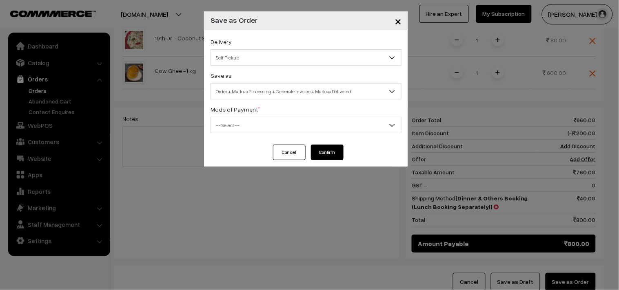
click at [232, 46] on div "Delivery Self Pickup Dinner & Others Booking (Lunch Booking Separately) (₹40) (…" at bounding box center [305, 51] width 191 height 29
click at [247, 60] on span "Self Pickup" at bounding box center [306, 58] width 190 height 14
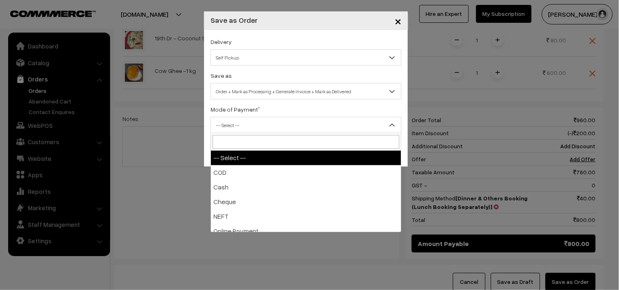
drag, startPoint x: 289, startPoint y: 128, endPoint x: 290, endPoint y: 109, distance: 19.2
click at [291, 110] on div "Mode of Payment * -- Select -- COD Cash Cheque NEFT Online Payment DD Others --…" at bounding box center [305, 118] width 191 height 29
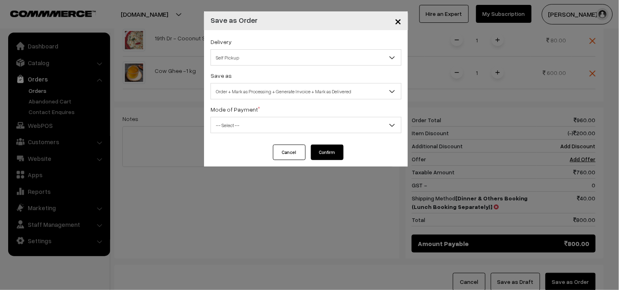
click at [261, 82] on div "Save as Order Order + Mark as Processing Order + Mark as Processing + Generate …" at bounding box center [305, 85] width 191 height 29
click at [263, 94] on span "Order + Mark as Processing + Generate Invoice + Mark as Delivered" at bounding box center [306, 91] width 190 height 14
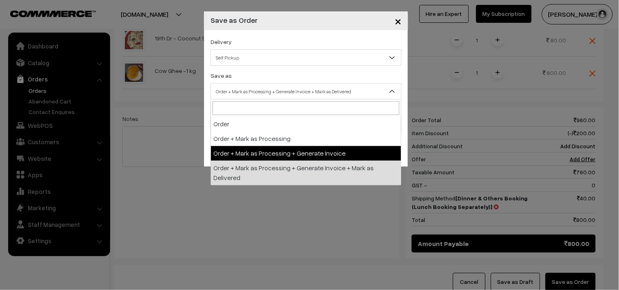
drag, startPoint x: 278, startPoint y: 158, endPoint x: 278, endPoint y: 154, distance: 4.5
select select "3"
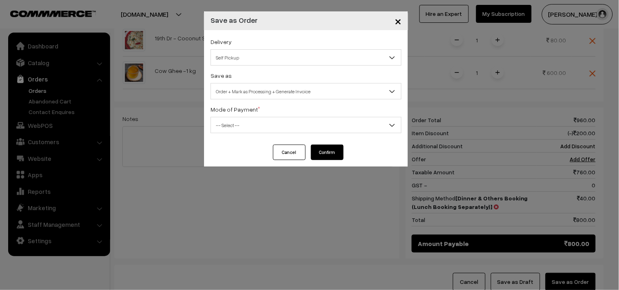
click at [249, 126] on span "-- Select --" at bounding box center [306, 125] width 190 height 14
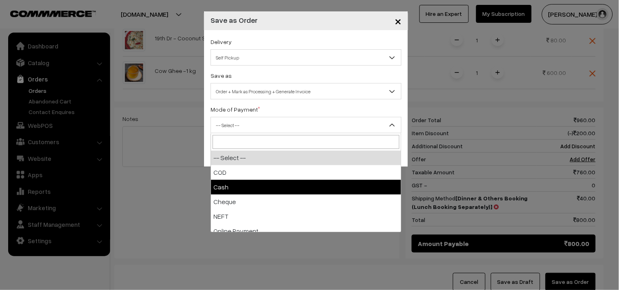
drag, startPoint x: 230, startPoint y: 183, endPoint x: 239, endPoint y: 181, distance: 9.9
select select "2"
checkbox input "true"
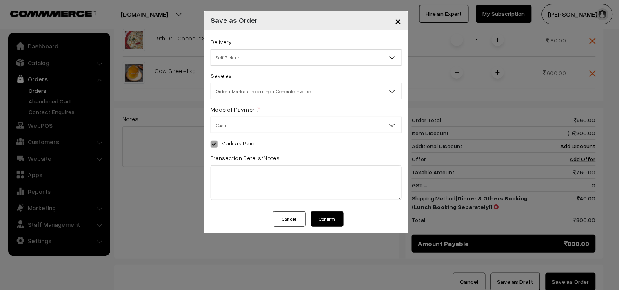
click at [243, 129] on span "Cash" at bounding box center [306, 125] width 190 height 14
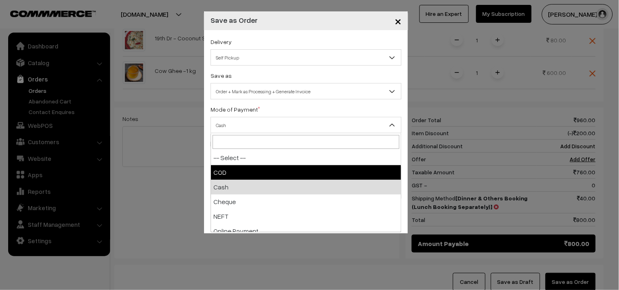
select select "1"
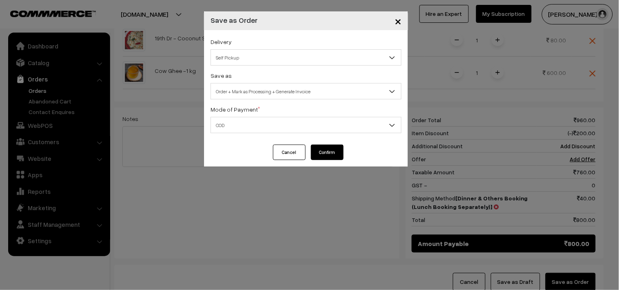
click at [319, 157] on button "Confirm" at bounding box center [327, 152] width 33 height 15
click at [320, 153] on button "Confirm" at bounding box center [327, 152] width 33 height 15
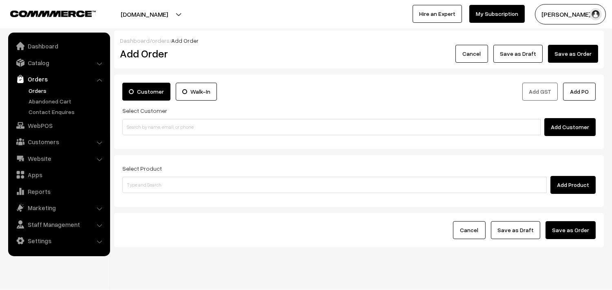
drag, startPoint x: 35, startPoint y: 91, endPoint x: 90, endPoint y: 104, distance: 56.6
click at [35, 91] on link "Orders" at bounding box center [67, 90] width 81 height 9
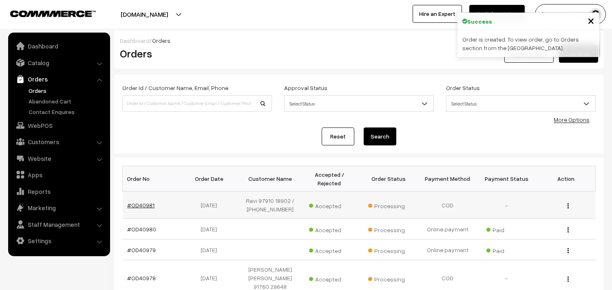
click at [141, 209] on link "#OD40981" at bounding box center [141, 205] width 27 height 7
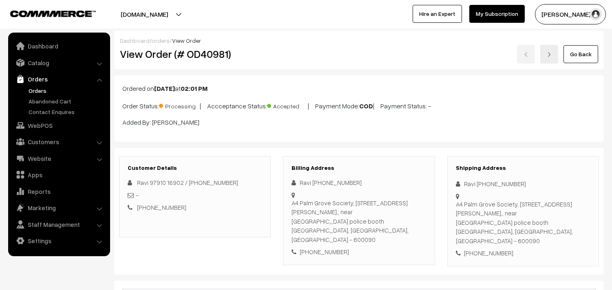
click at [241, 63] on div "View Order (# OD40981)" at bounding box center [196, 54] width 164 height 19
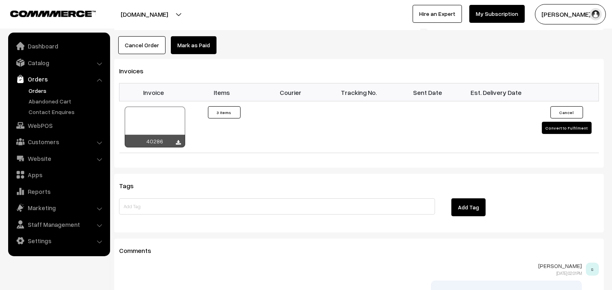
scroll to position [679, 0]
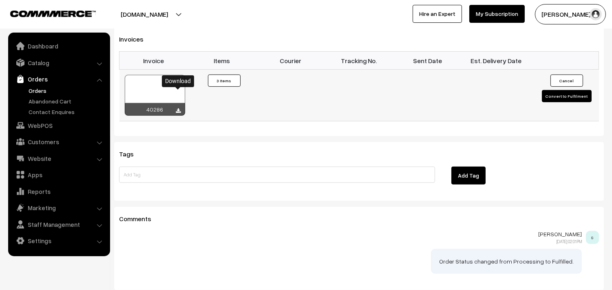
click at [178, 108] on icon at bounding box center [178, 110] width 5 height 5
